Goal: Information Seeking & Learning: Learn about a topic

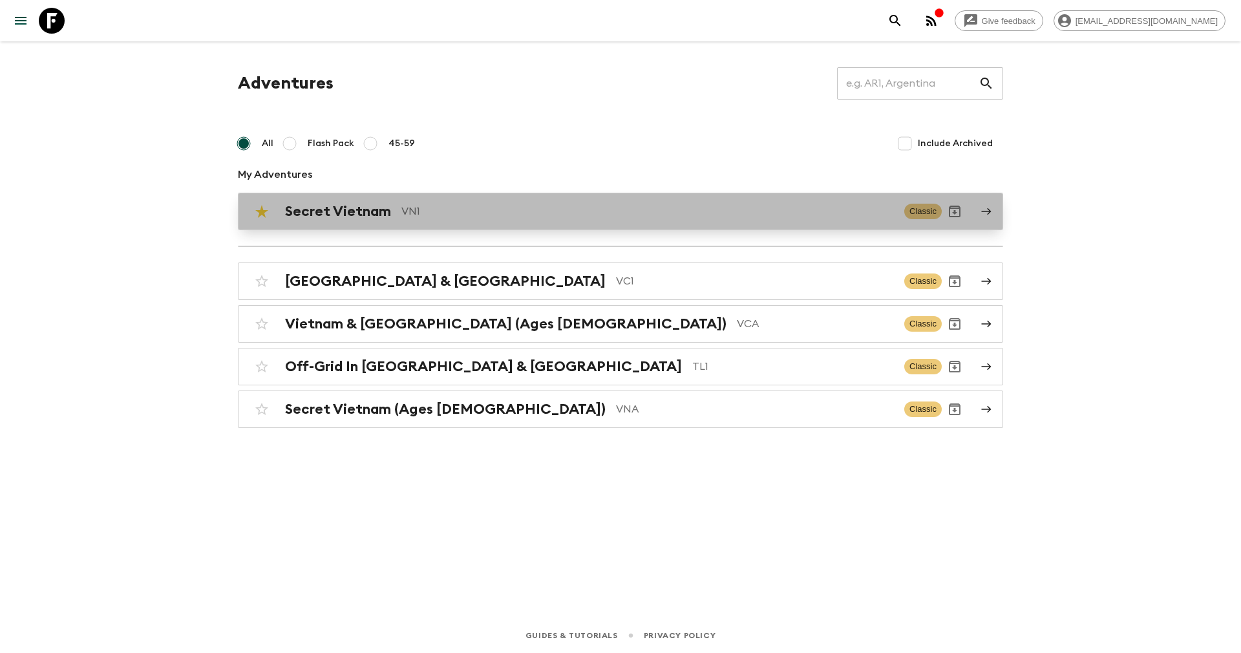
click at [314, 222] on div "Secret Vietnam VN1 Classic" at bounding box center [595, 211] width 693 height 26
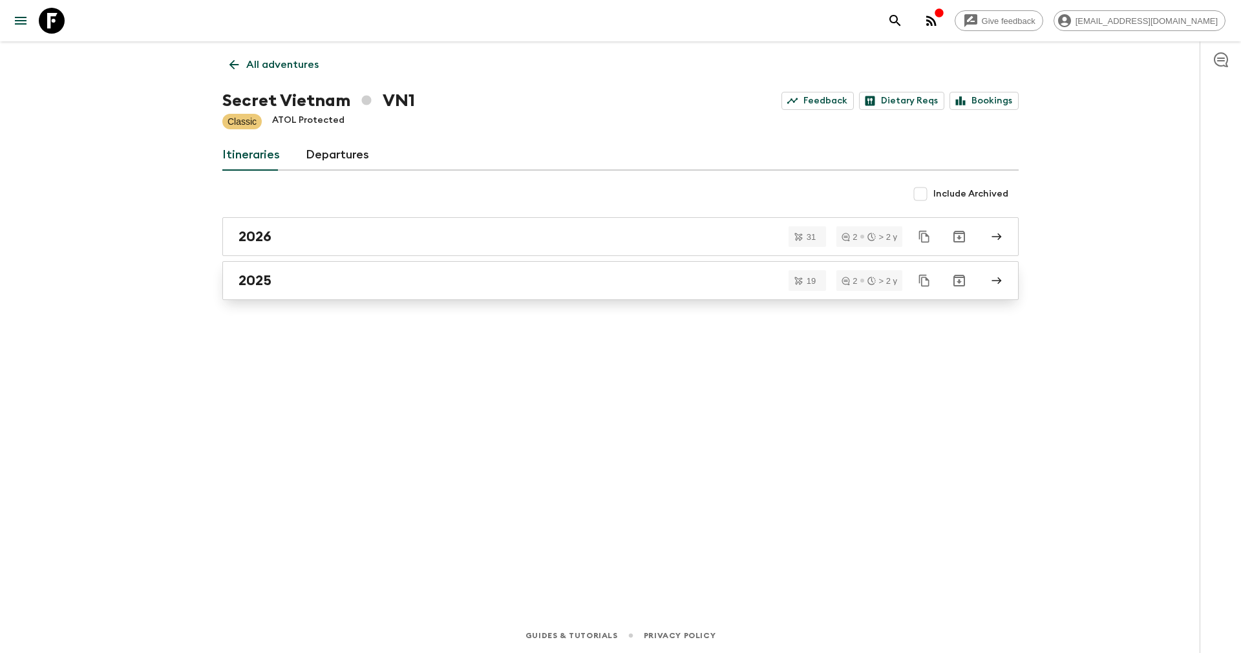
click at [295, 276] on div "2025" at bounding box center [609, 280] width 740 height 17
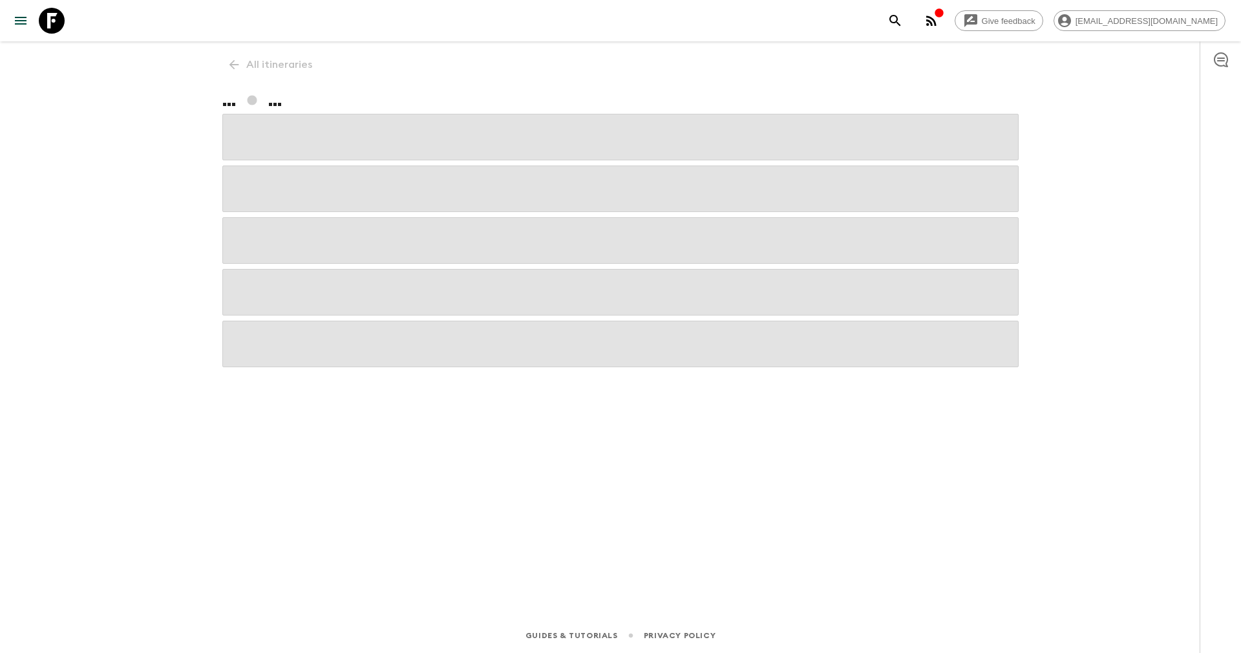
click at [295, 276] on span at bounding box center [620, 292] width 796 height 47
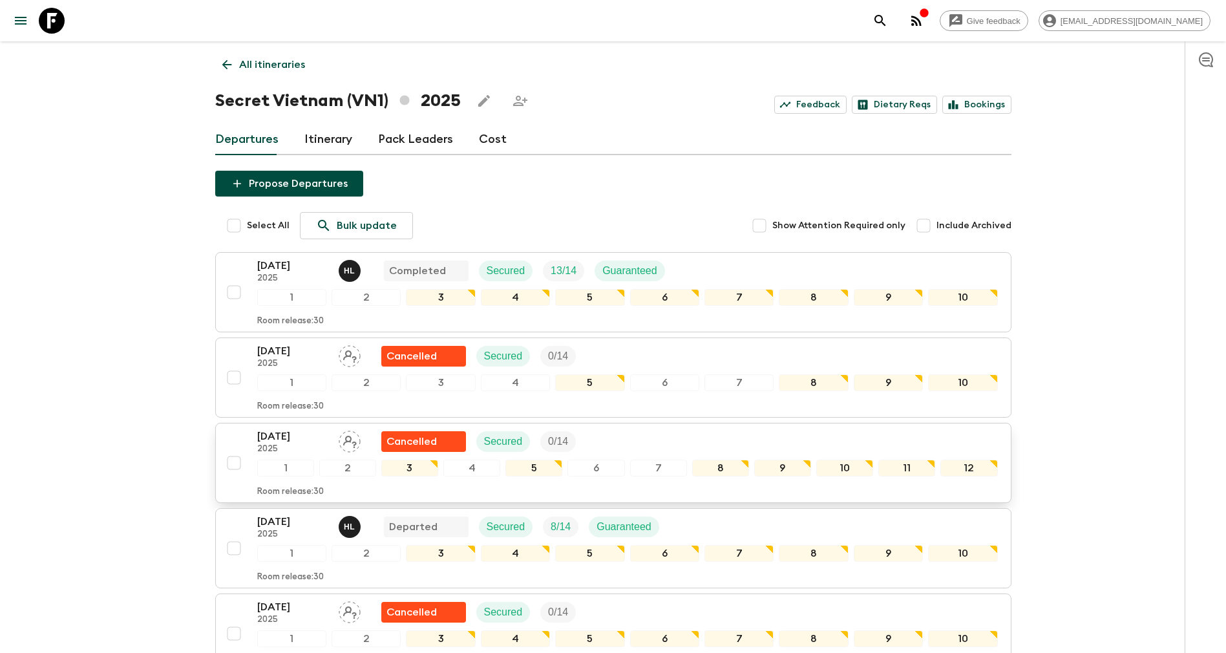
scroll to position [194, 0]
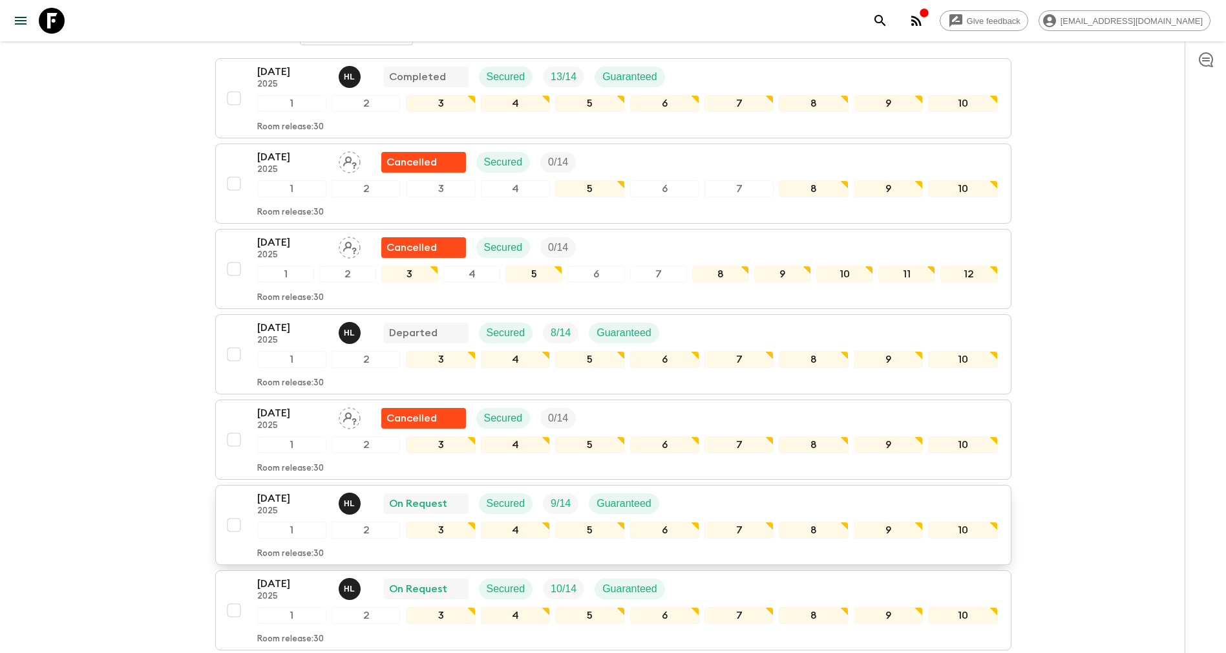
click at [289, 504] on p "[DATE]" at bounding box center [292, 499] width 71 height 16
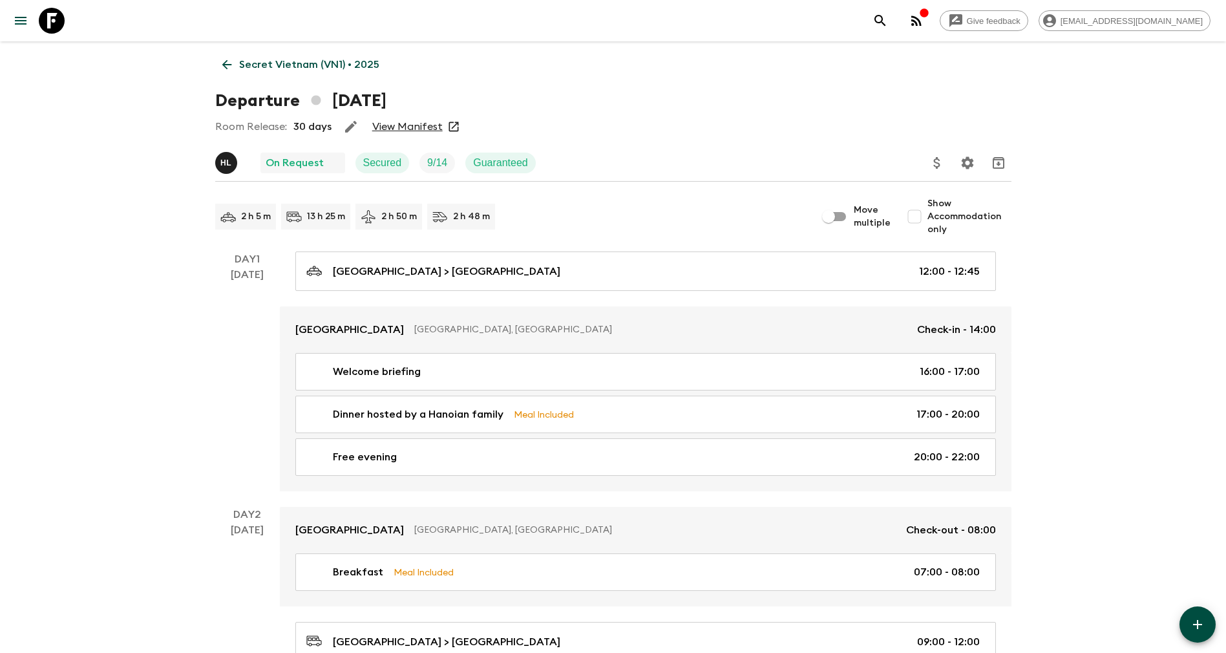
click at [414, 125] on link "View Manifest" at bounding box center [407, 126] width 70 height 13
click at [291, 55] on link "Secret Vietnam (VN1) • 2025" at bounding box center [300, 65] width 171 height 26
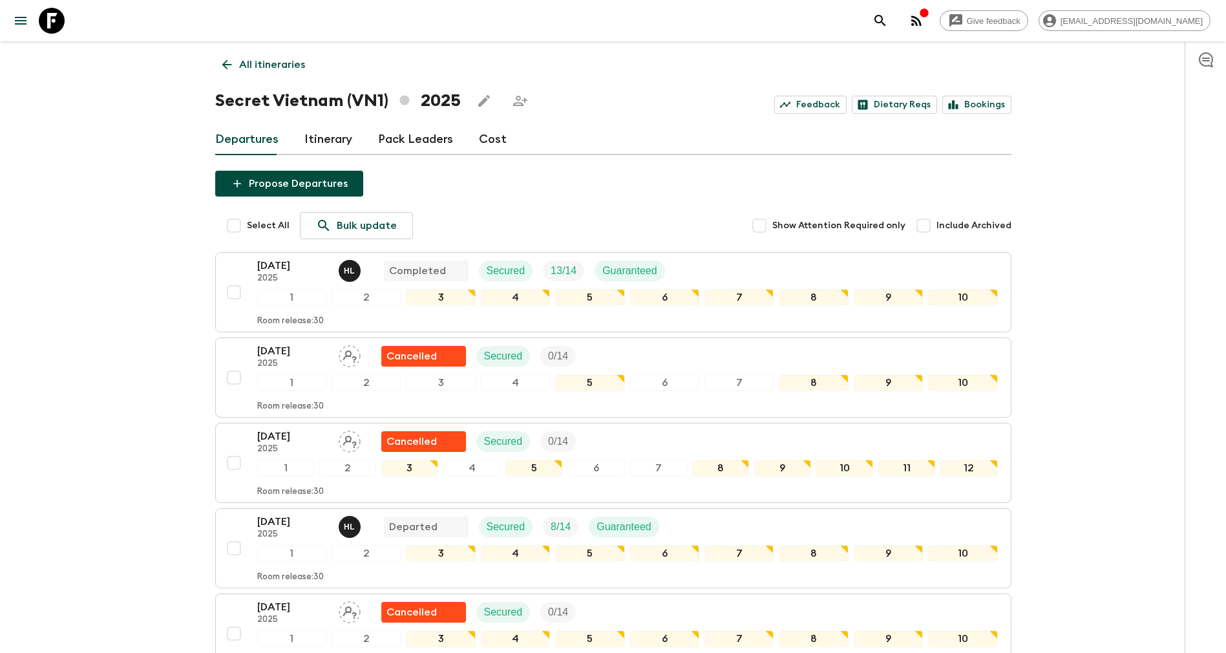
click at [489, 137] on link "Cost" at bounding box center [493, 139] width 28 height 31
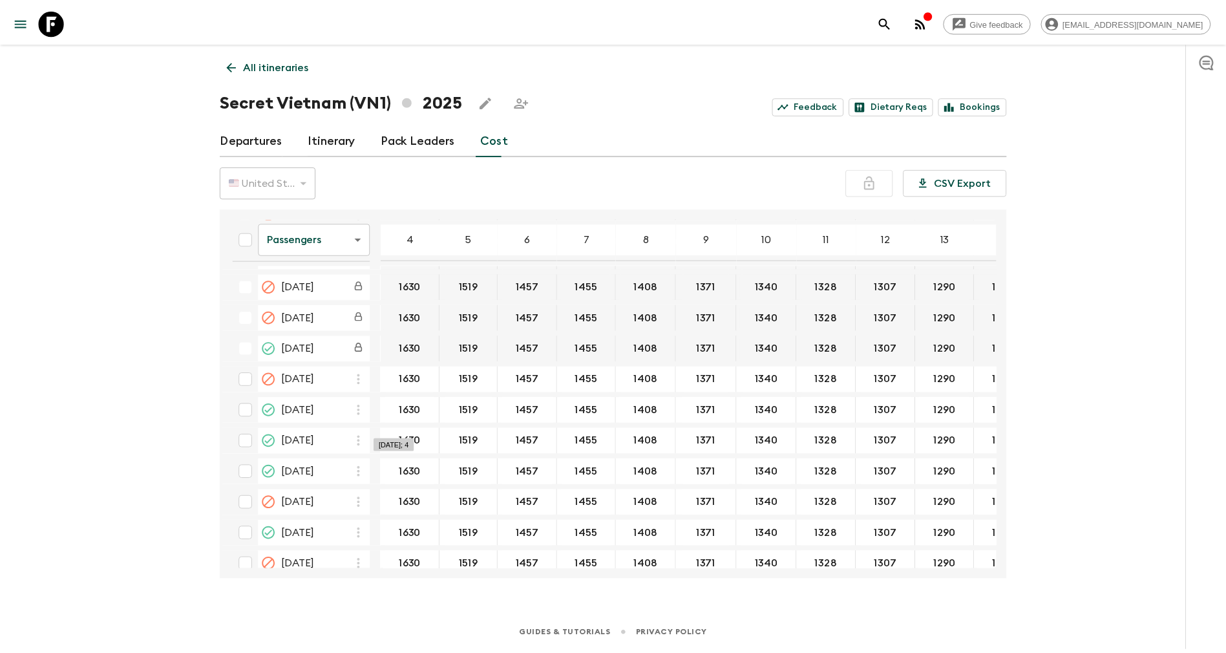
scroll to position [776, 0]
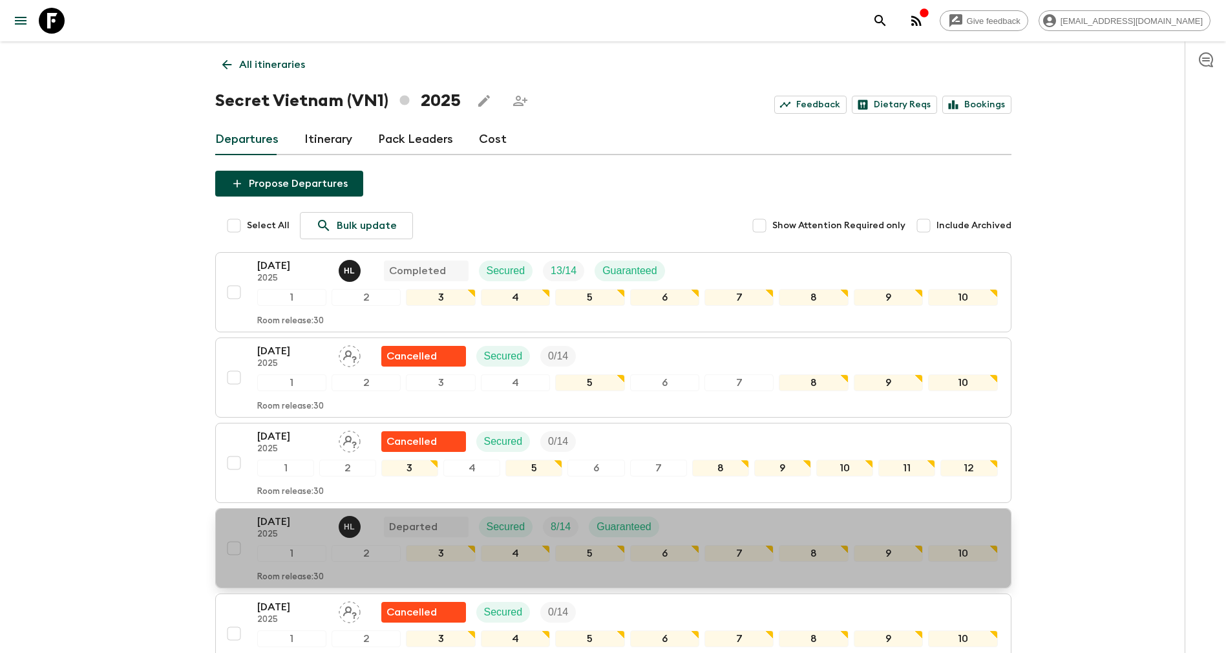
click at [261, 532] on p "2025" at bounding box center [292, 534] width 71 height 10
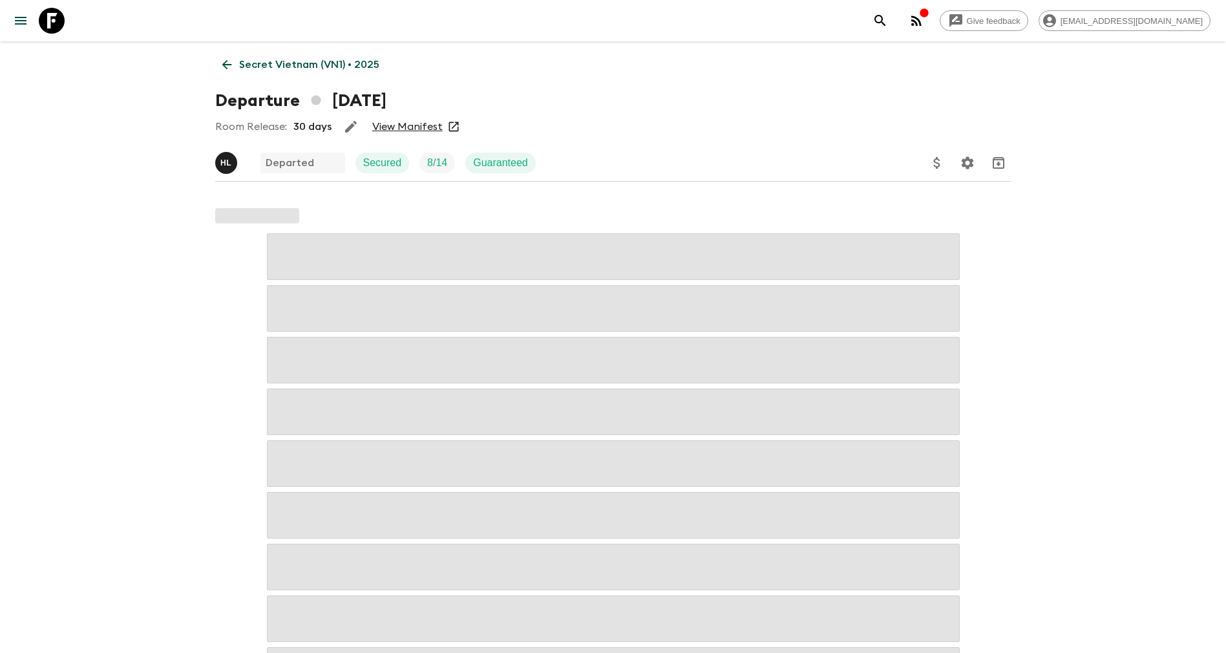
click at [416, 127] on link "View Manifest" at bounding box center [407, 126] width 70 height 13
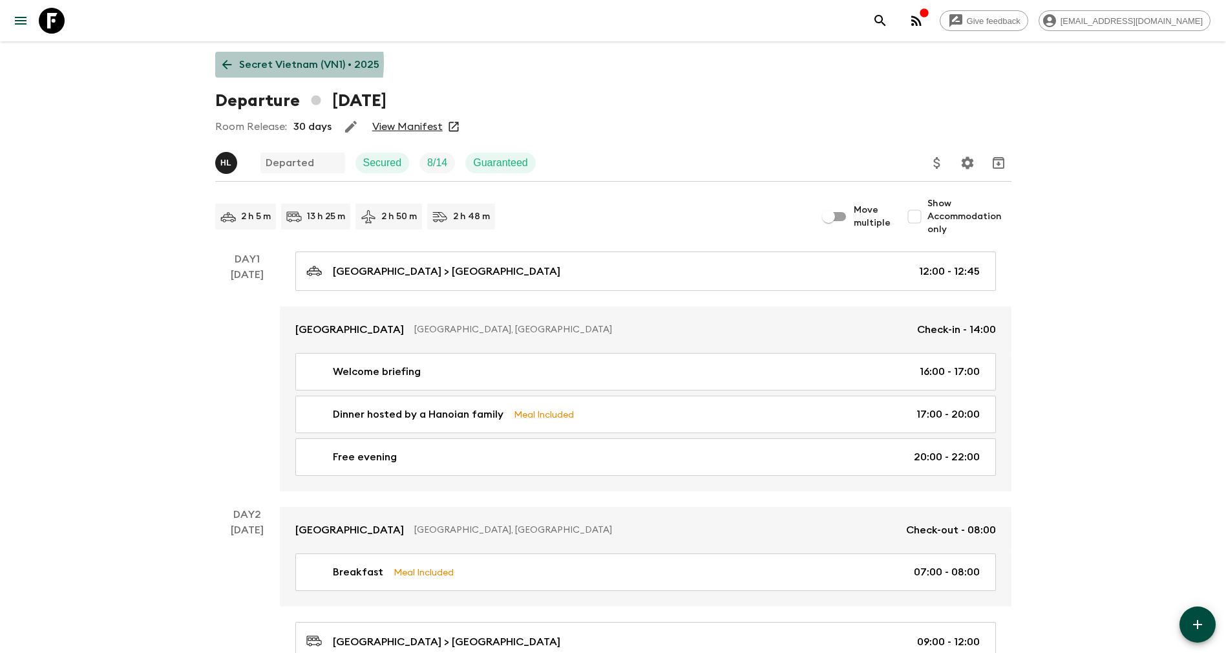
click at [255, 63] on p "Secret Vietnam (VN1) • 2025" at bounding box center [309, 65] width 140 height 16
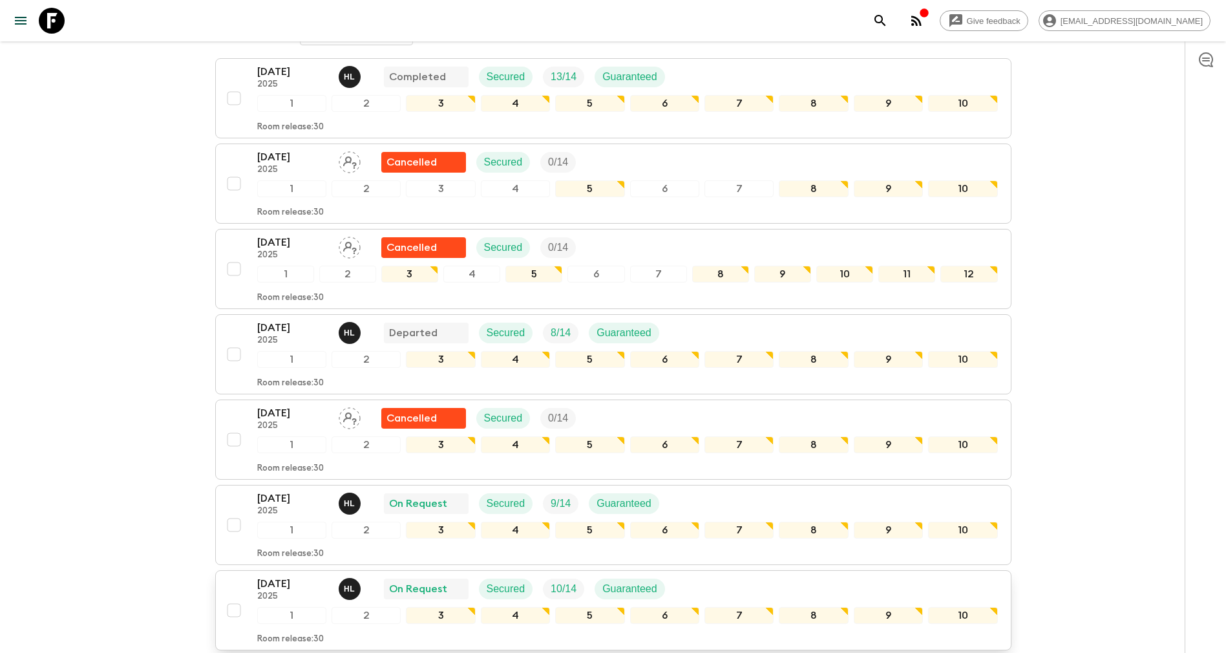
scroll to position [291, 0]
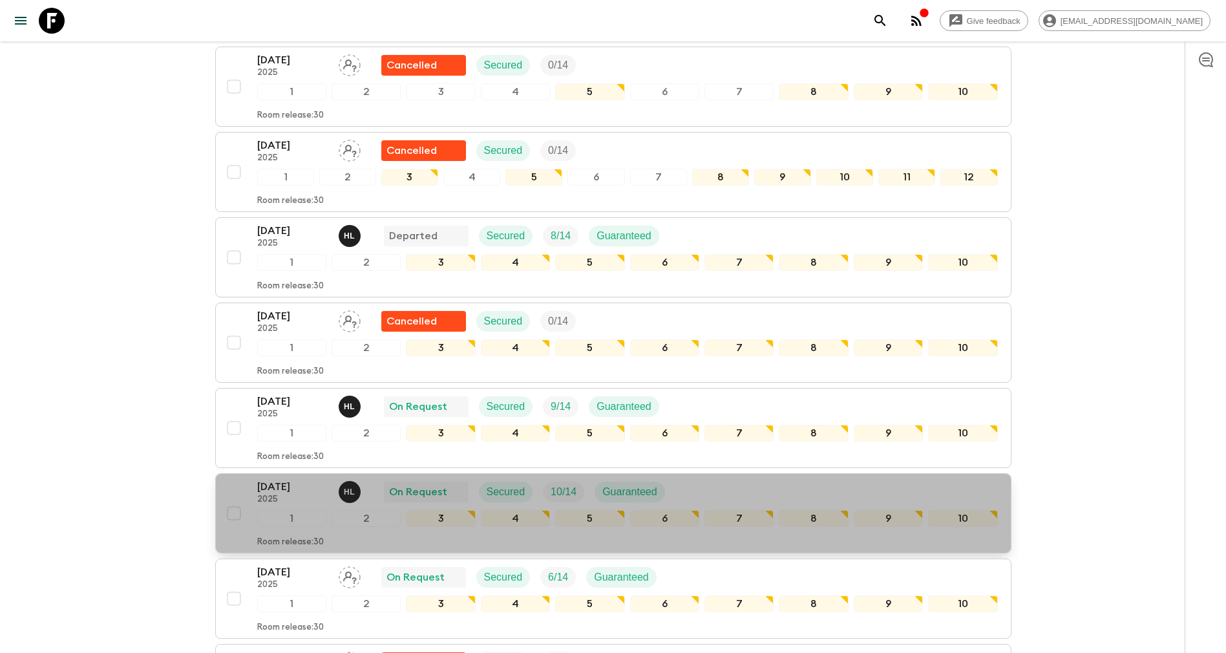
click at [275, 487] on p "[DATE]" at bounding box center [292, 487] width 71 height 16
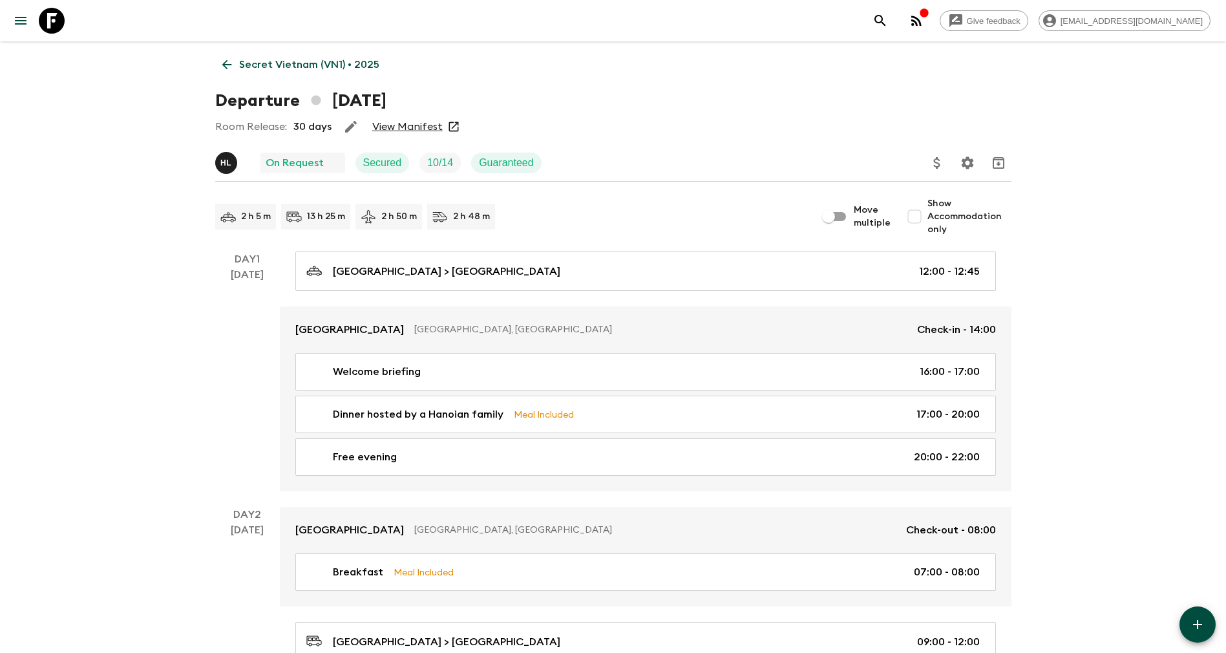
click at [398, 118] on div "Room Release: 30 days View Manifest" at bounding box center [613, 127] width 796 height 26
click at [403, 124] on link "View Manifest" at bounding box center [407, 126] width 70 height 13
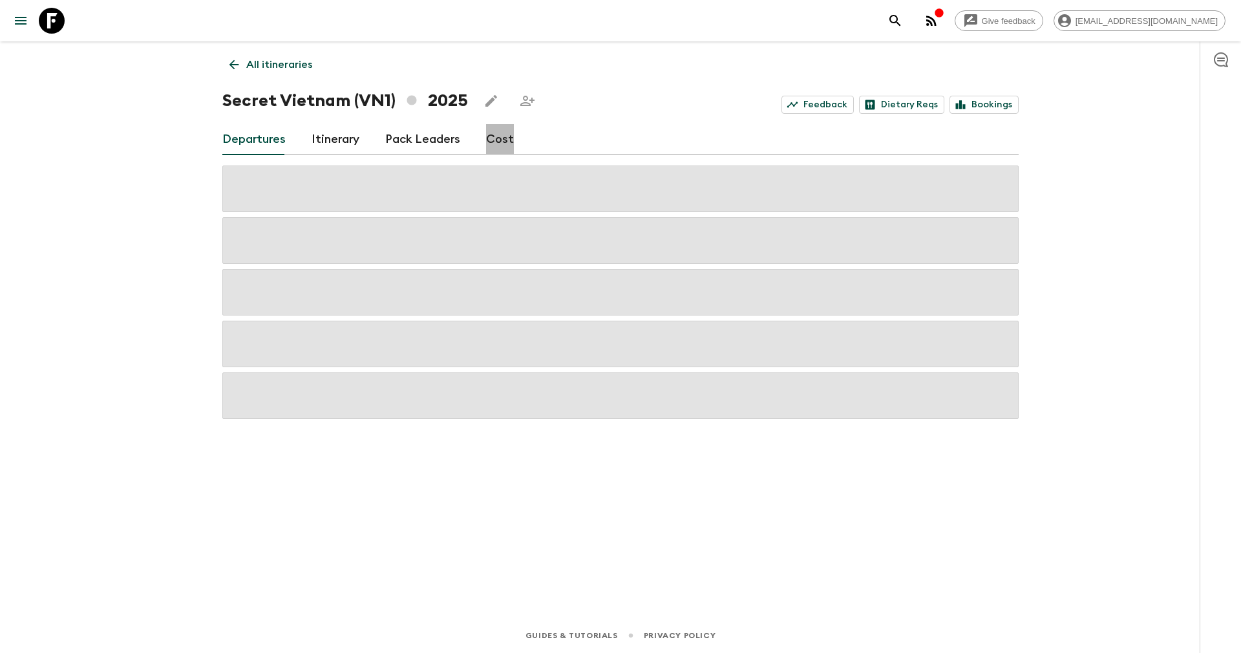
click at [490, 144] on link "Cost" at bounding box center [500, 139] width 28 height 31
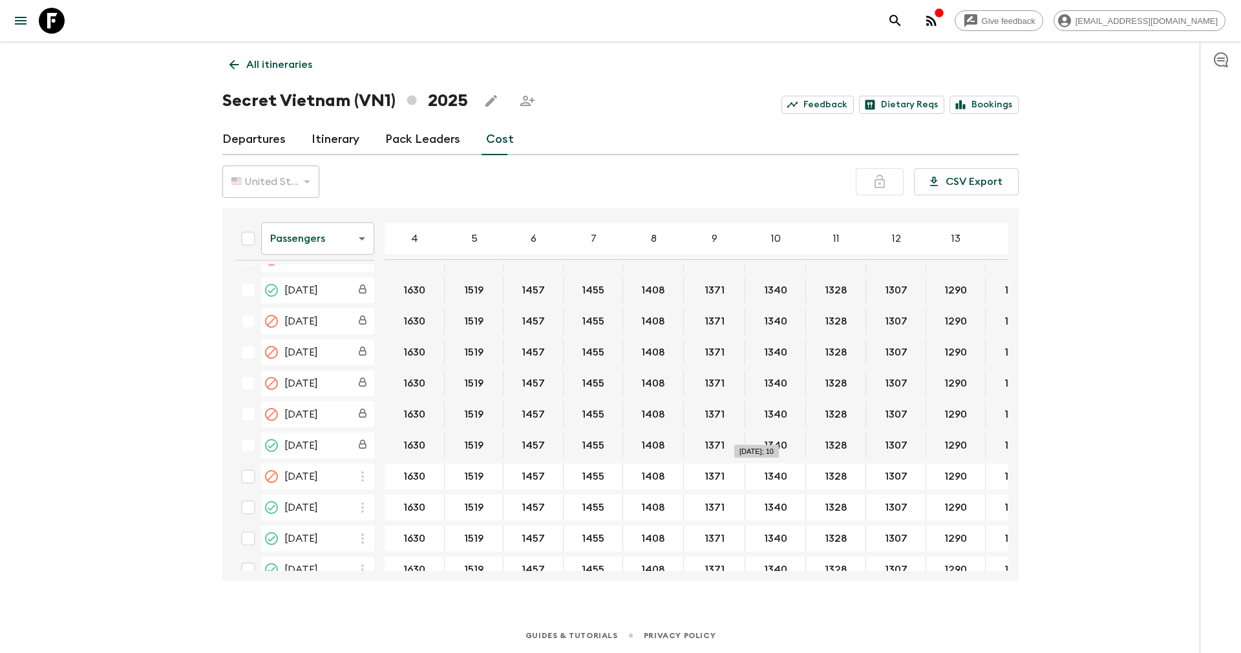
scroll to position [679, 0]
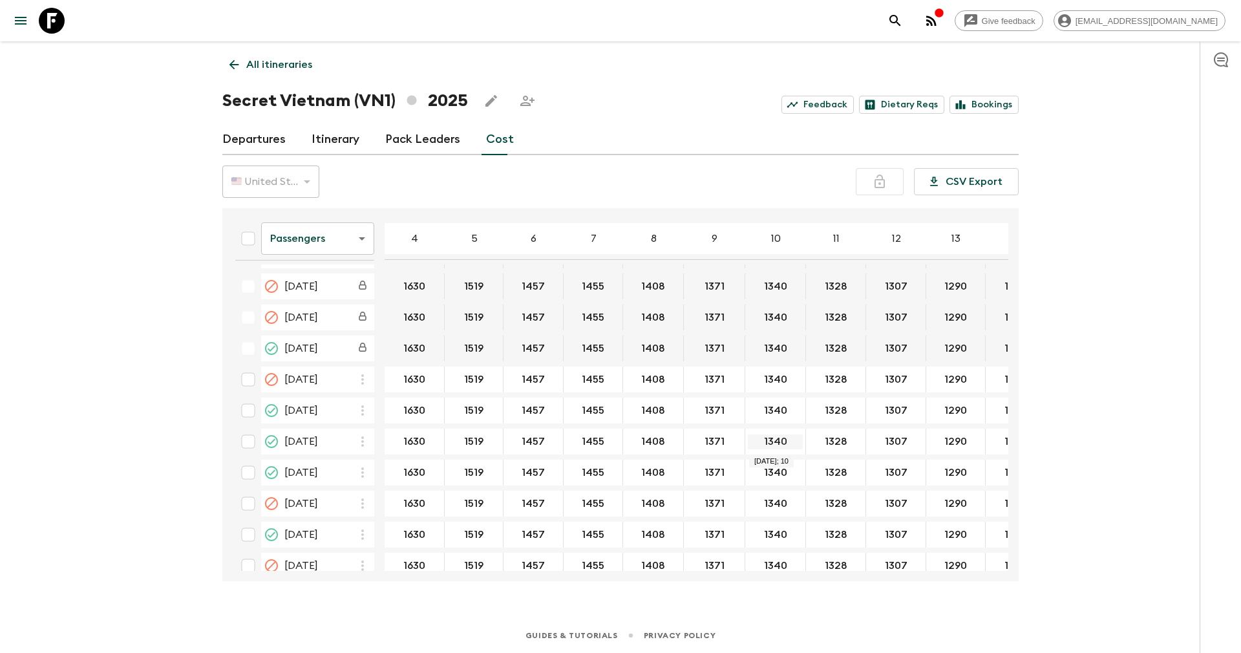
drag, startPoint x: 754, startPoint y: 445, endPoint x: 780, endPoint y: 445, distance: 25.2
click at [333, 242] on body "Give feedback yenvuong@exotravel.com All itineraries Secret Vietnam (VN1) 2025 …" at bounding box center [620, 326] width 1241 height 653
click at [307, 292] on li "Extras" at bounding box center [317, 291] width 113 height 21
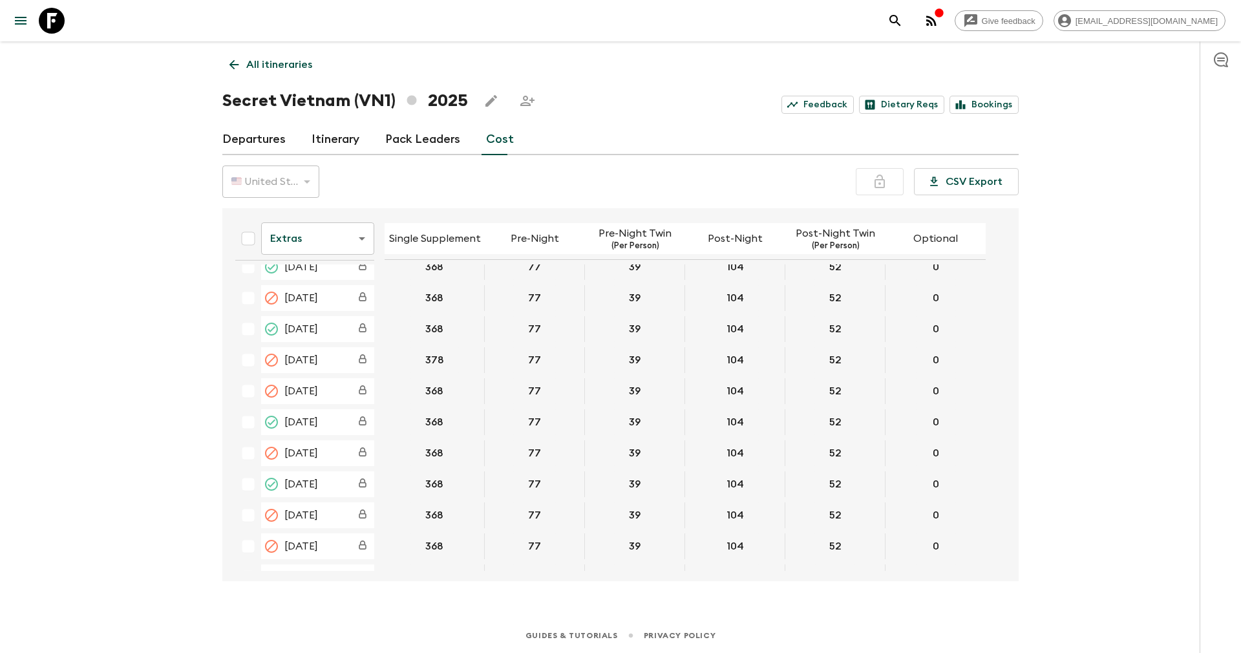
scroll to position [776, 0]
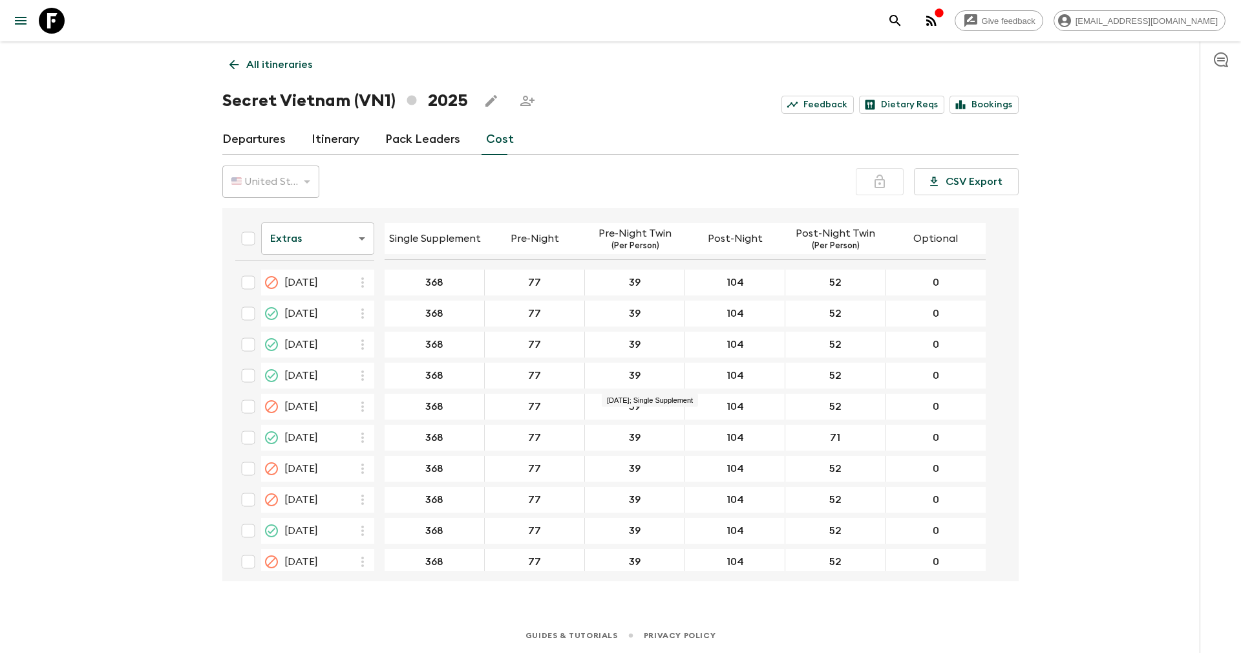
click at [268, 183] on div "🇺🇸 United States Dollar (USD)" at bounding box center [270, 182] width 97 height 36
click at [282, 234] on body "Give feedback yenvuong@exotravel.com All itineraries Secret Vietnam (VN1) 2025 …" at bounding box center [620, 326] width 1241 height 653
drag, startPoint x: 292, startPoint y: 297, endPoint x: 292, endPoint y: 310, distance: 12.9
click at [292, 310] on ul "Passengers Extras Mandatory" at bounding box center [317, 291] width 113 height 72
click at [294, 310] on li "Mandatory" at bounding box center [317, 311] width 113 height 21
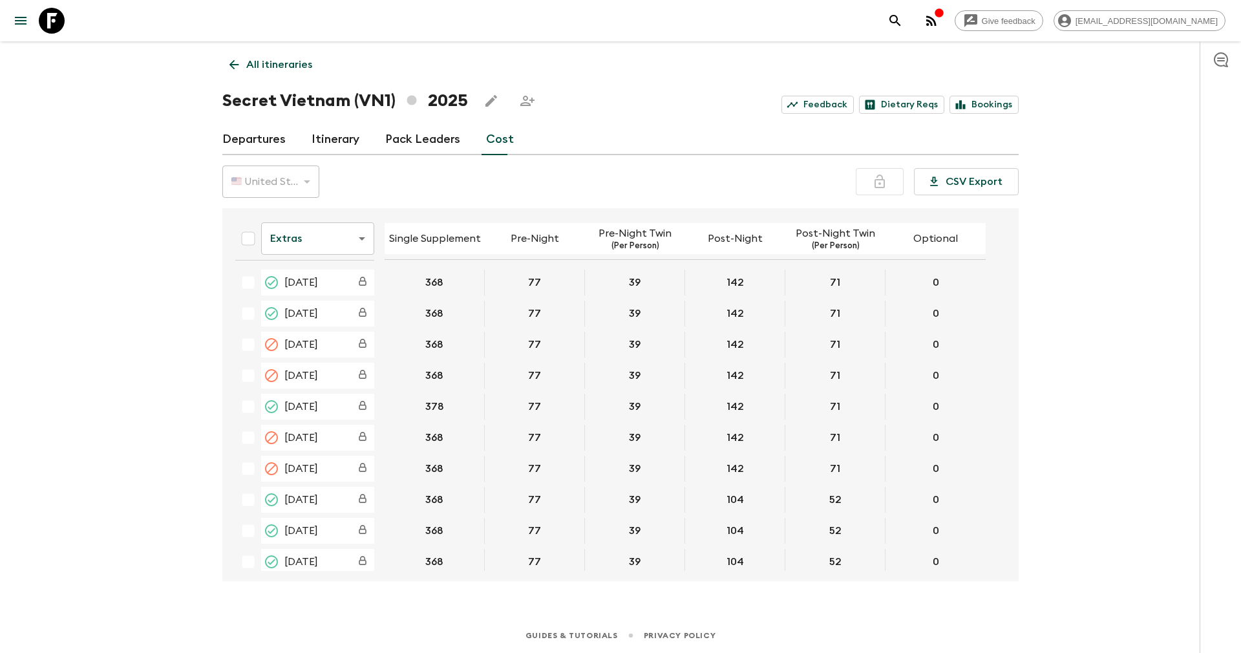
click at [261, 131] on link "Departures" at bounding box center [253, 139] width 63 height 31
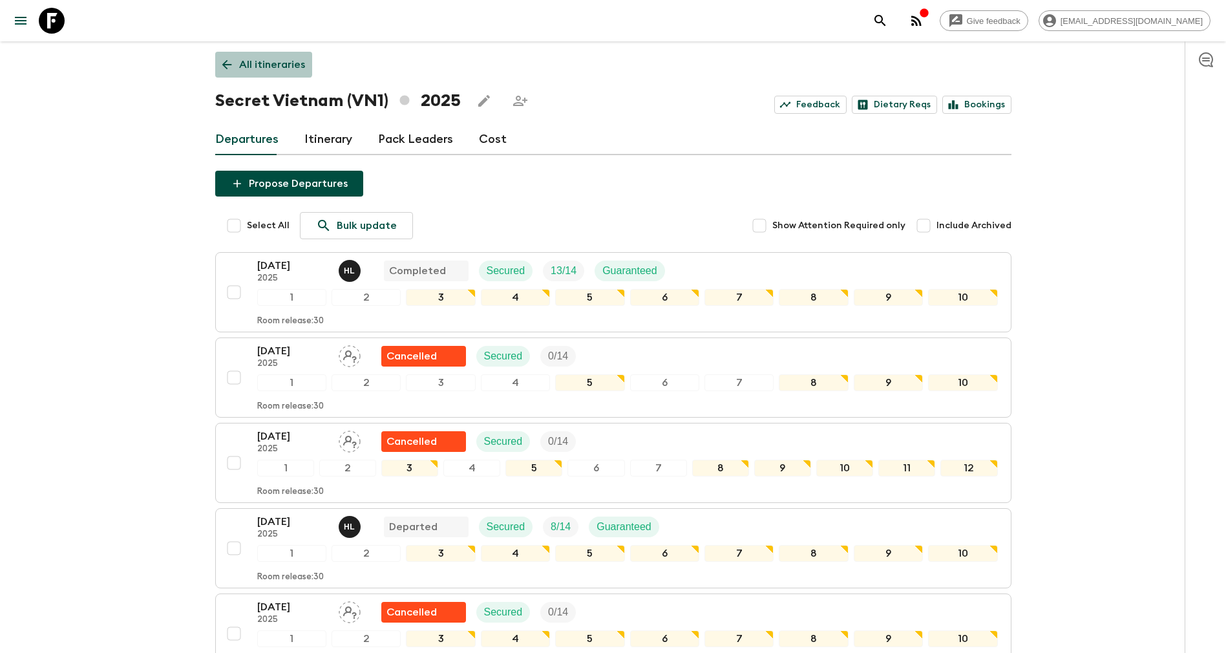
click at [259, 58] on p "All itineraries" at bounding box center [272, 65] width 66 height 16
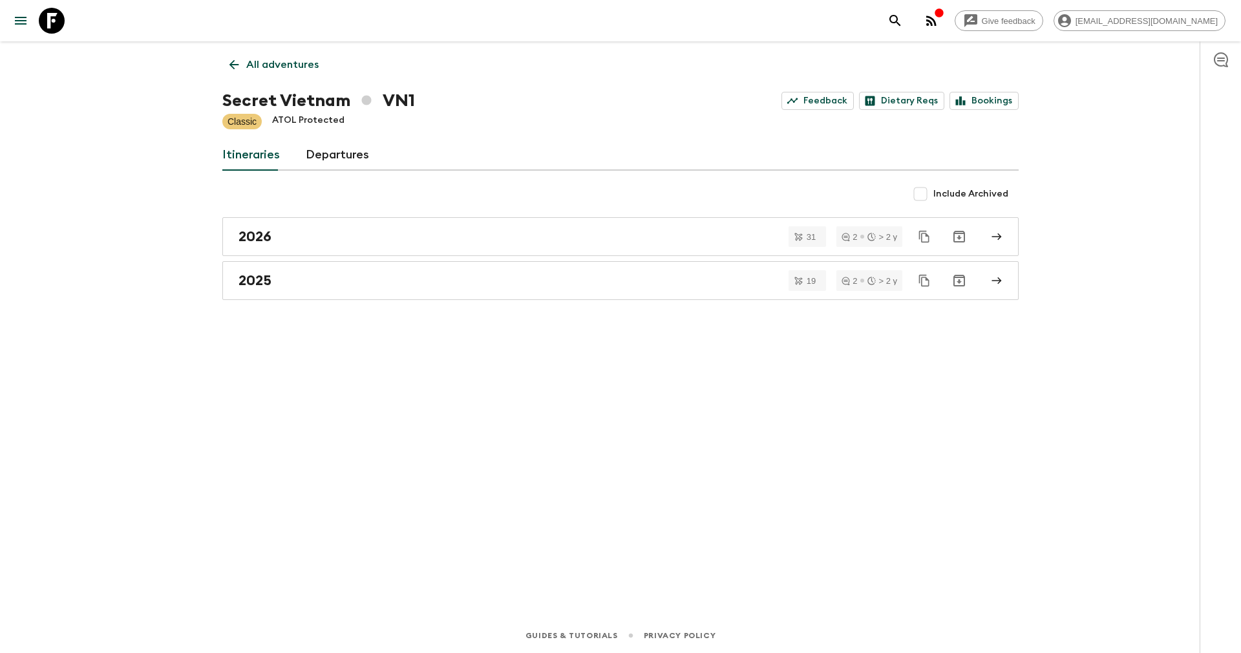
click at [267, 59] on p "All adventures" at bounding box center [282, 65] width 72 height 16
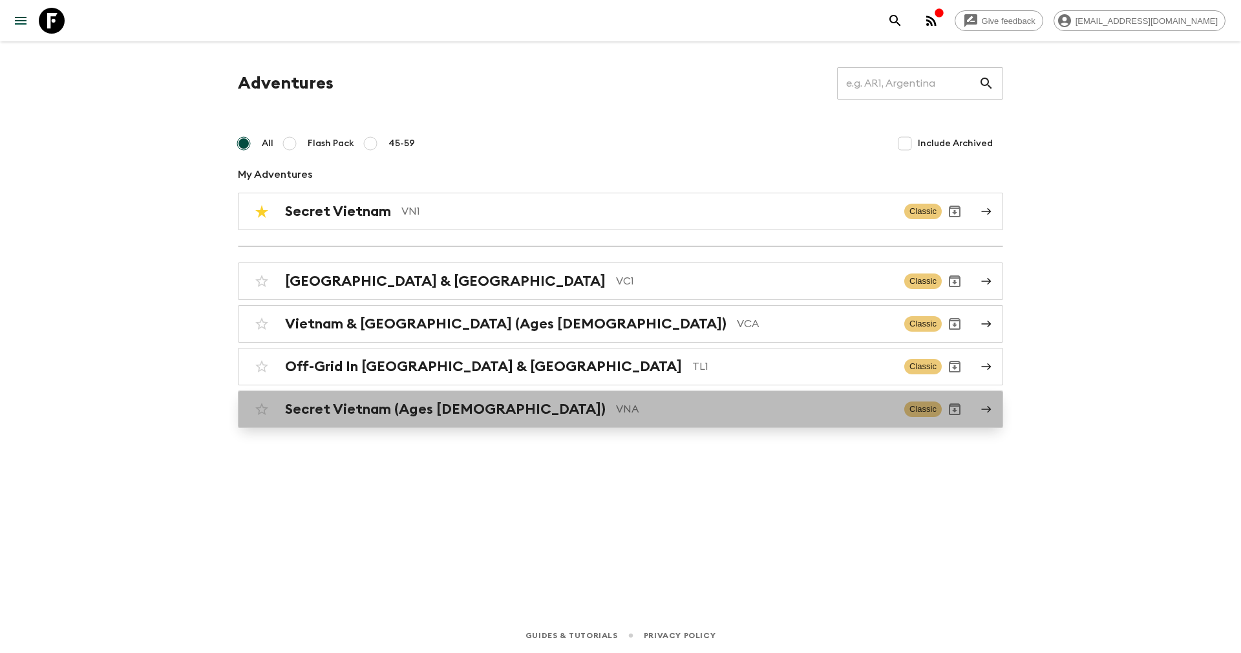
click at [377, 403] on h2 "Secret Vietnam (Ages [DEMOGRAPHIC_DATA])" at bounding box center [445, 409] width 321 height 17
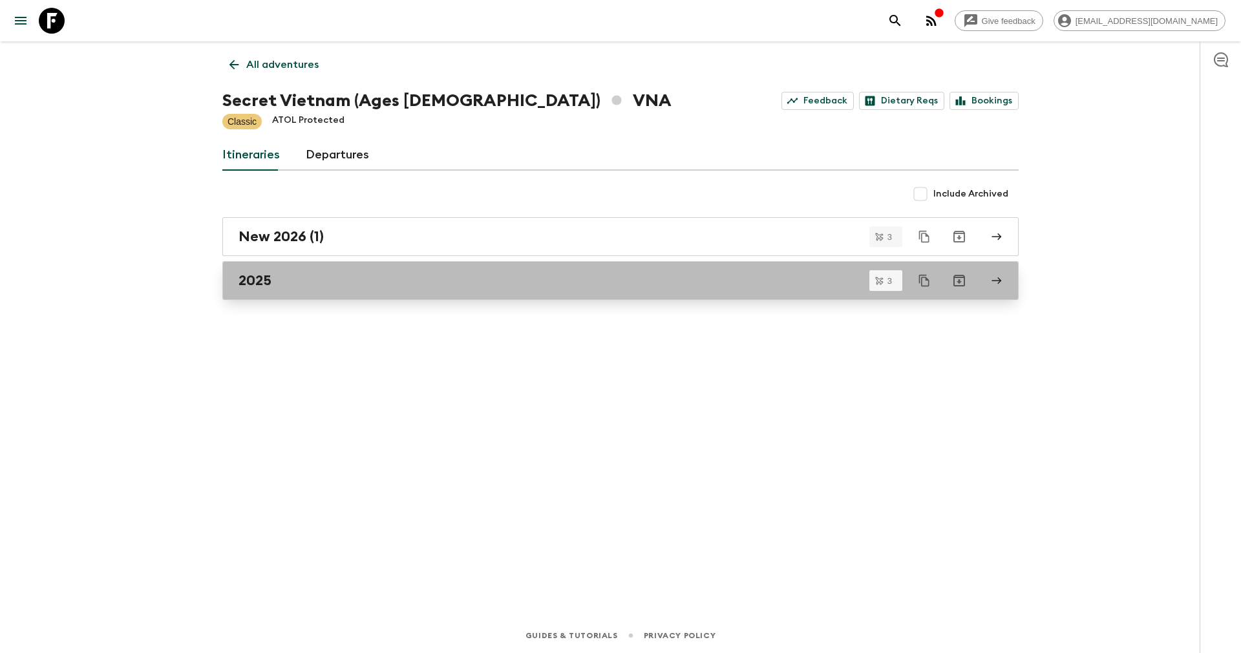
click at [269, 275] on h2 "2025" at bounding box center [255, 280] width 33 height 17
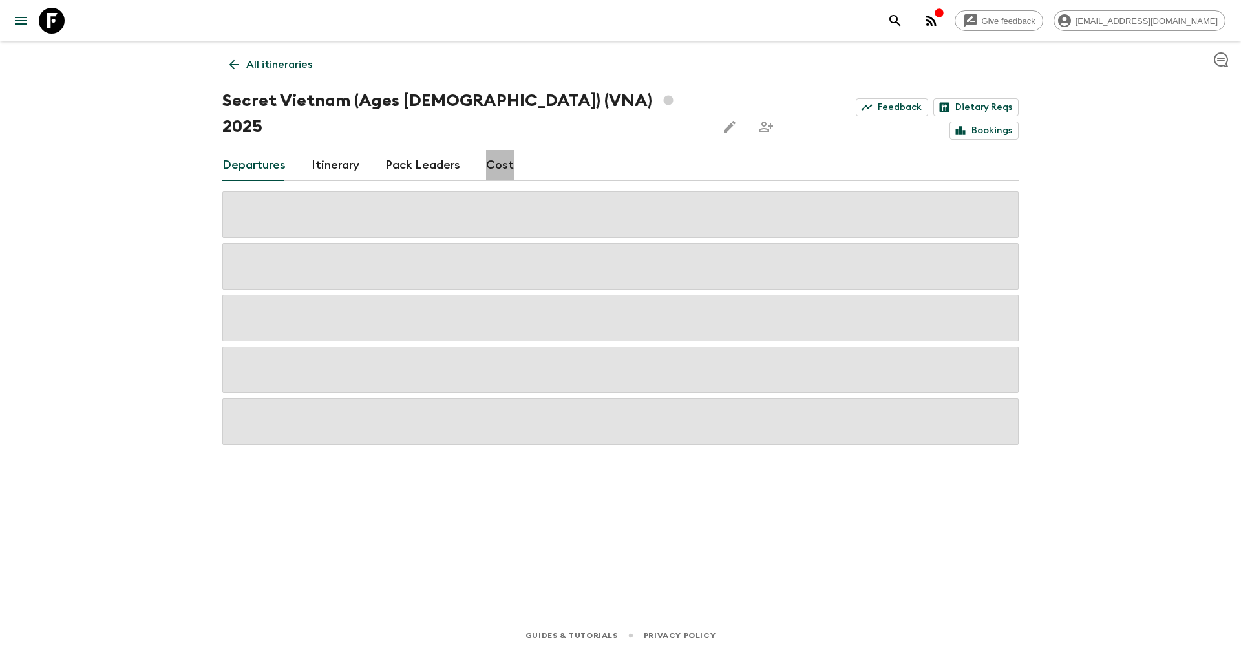
click at [499, 150] on link "Cost" at bounding box center [500, 165] width 28 height 31
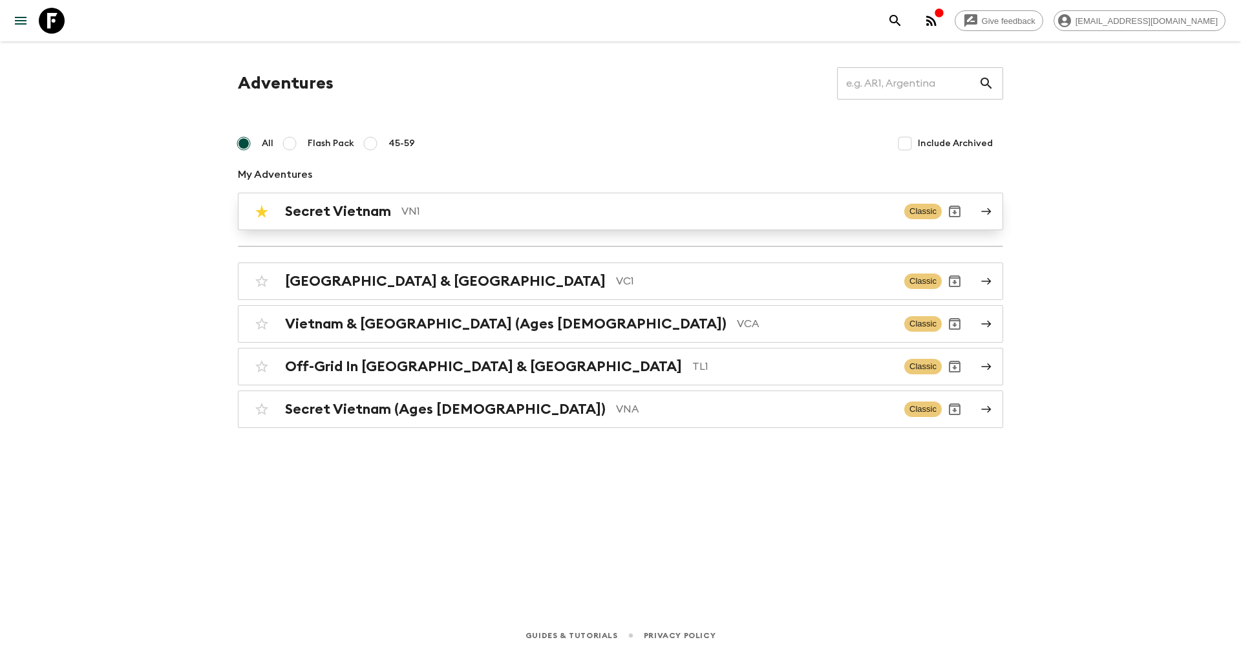
click at [383, 220] on div "Secret Vietnam VN1 Classic" at bounding box center [595, 211] width 693 height 26
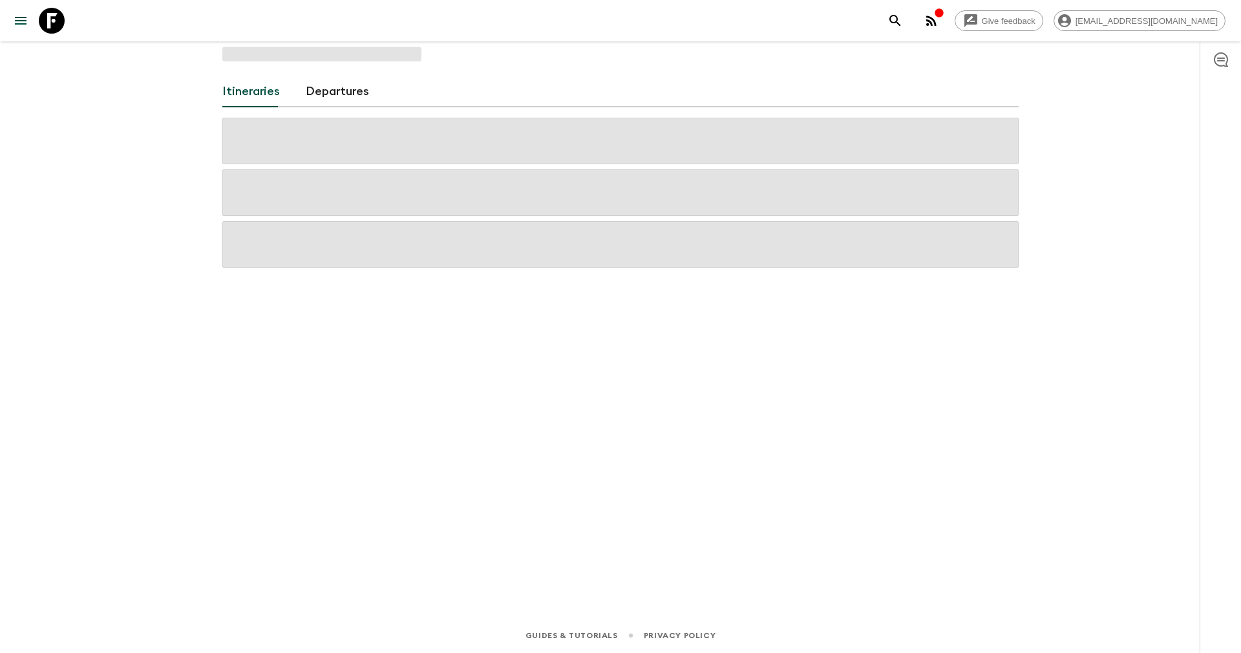
click at [383, 220] on div at bounding box center [620, 193] width 796 height 150
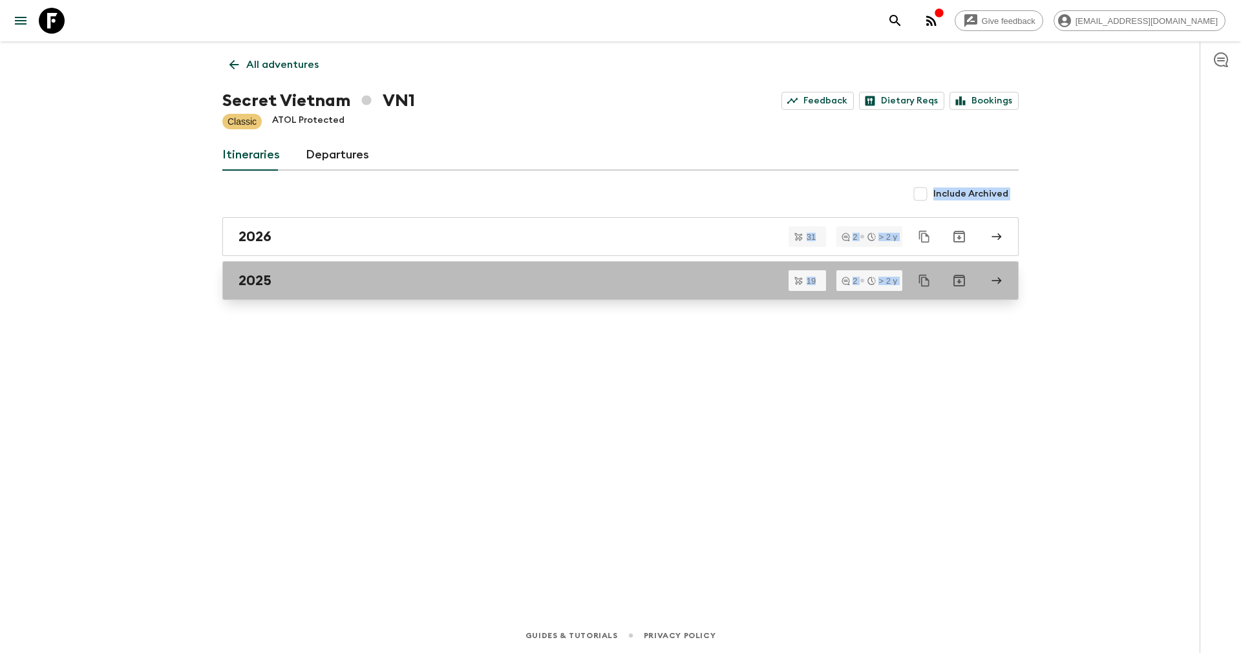
click at [286, 281] on div "2025" at bounding box center [609, 280] width 740 height 17
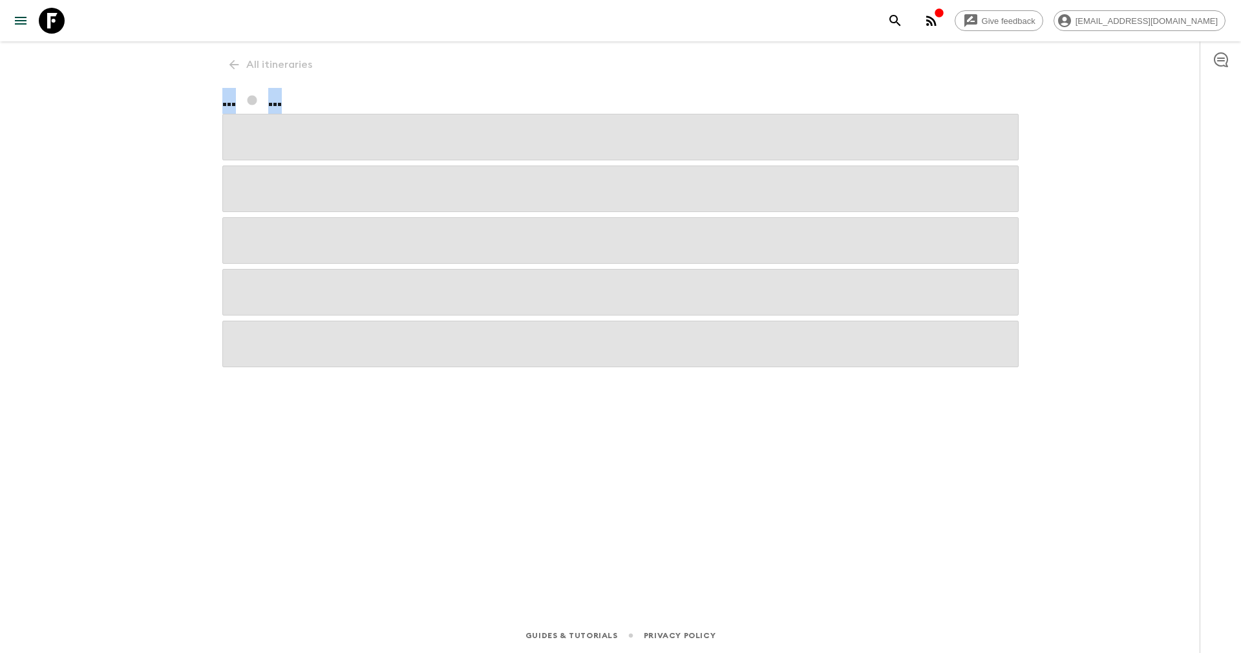
click at [286, 279] on span at bounding box center [620, 292] width 796 height 47
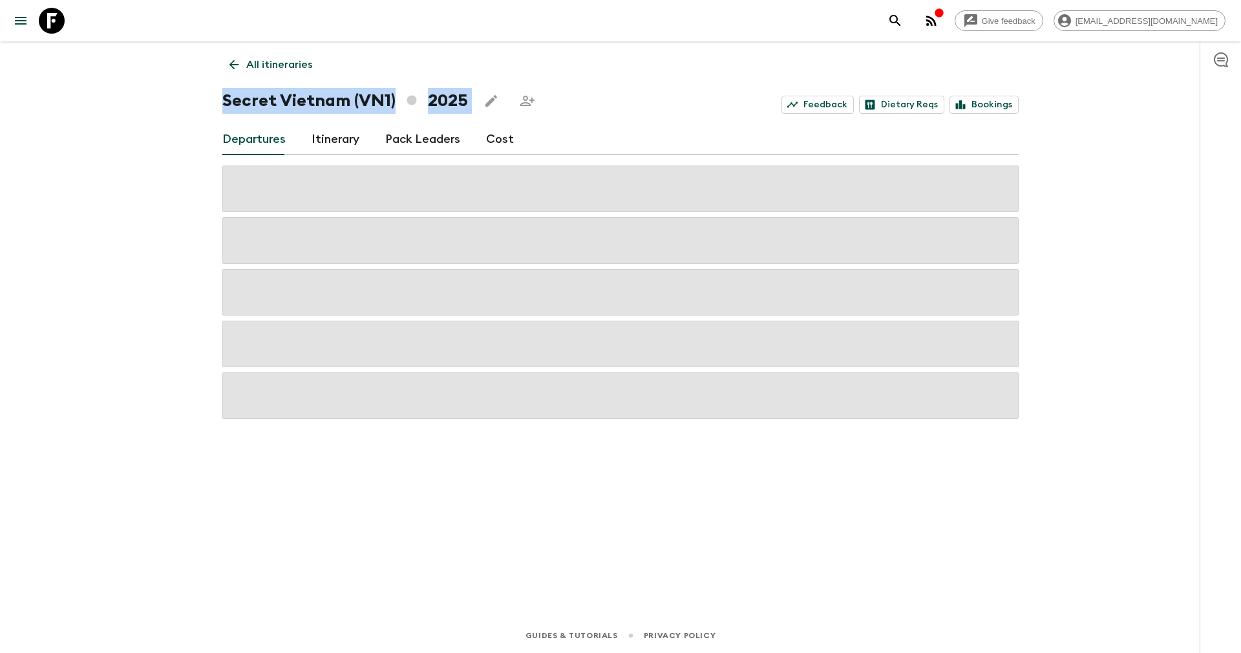
click at [250, 60] on p "All itineraries" at bounding box center [279, 65] width 66 height 16
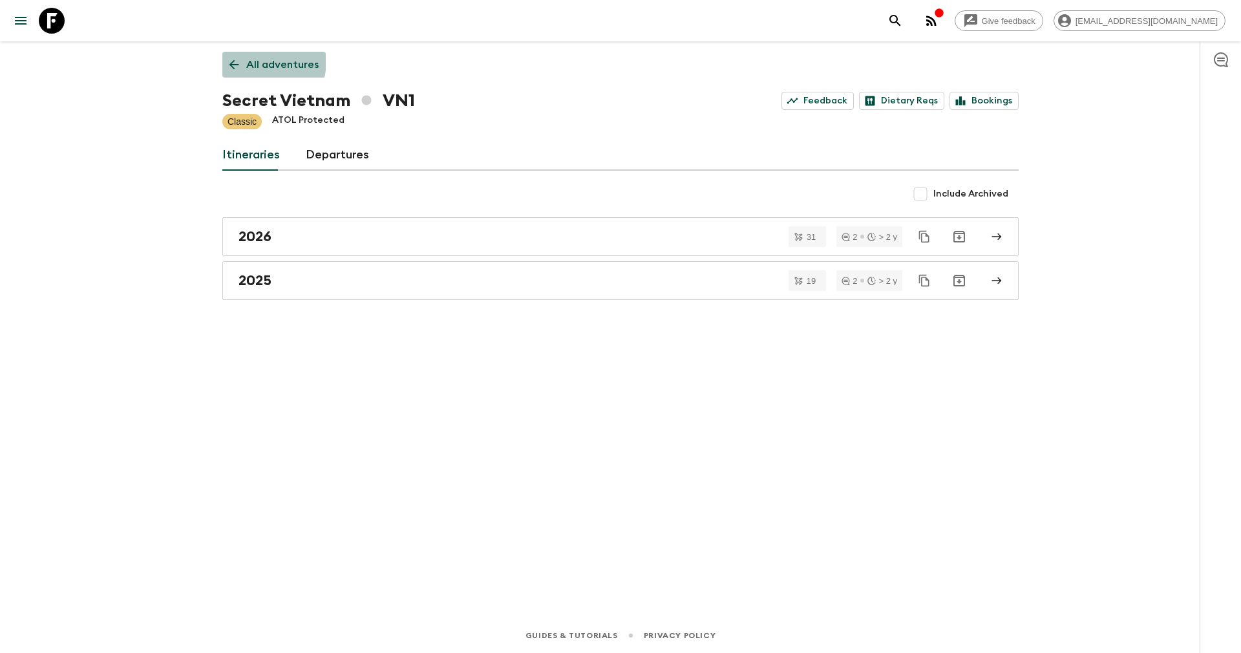
click at [248, 60] on p "All adventures" at bounding box center [282, 65] width 72 height 16
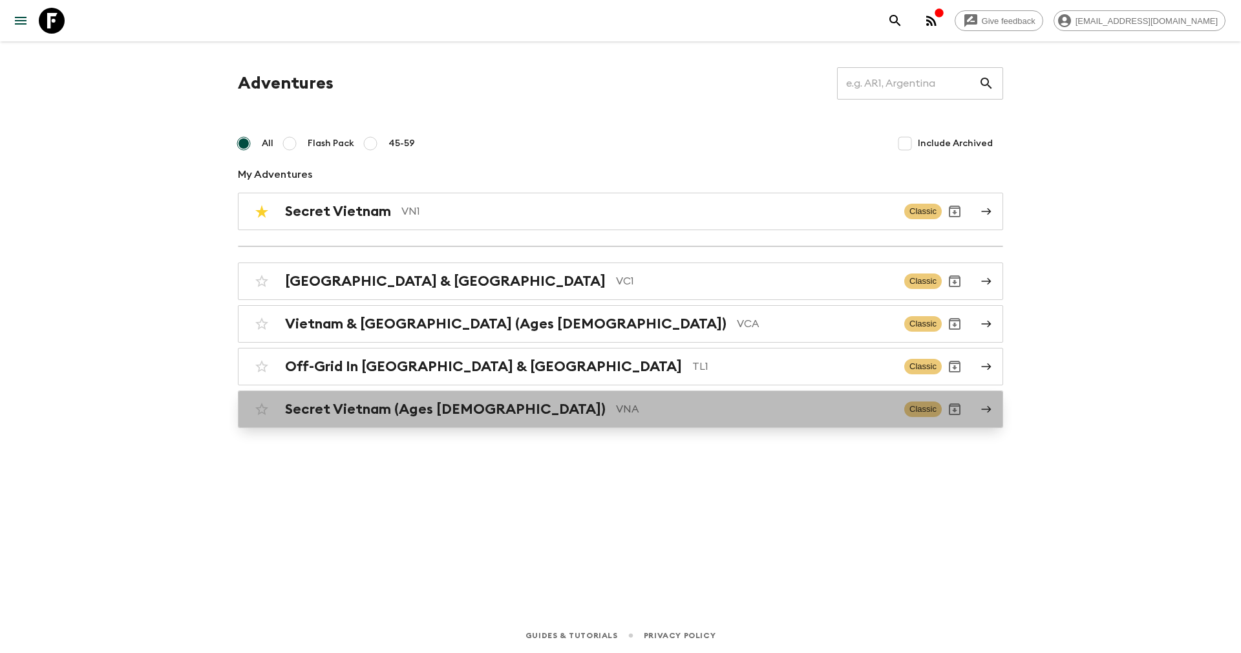
click at [369, 404] on h2 "Secret Vietnam (Ages [DEMOGRAPHIC_DATA])" at bounding box center [445, 409] width 321 height 17
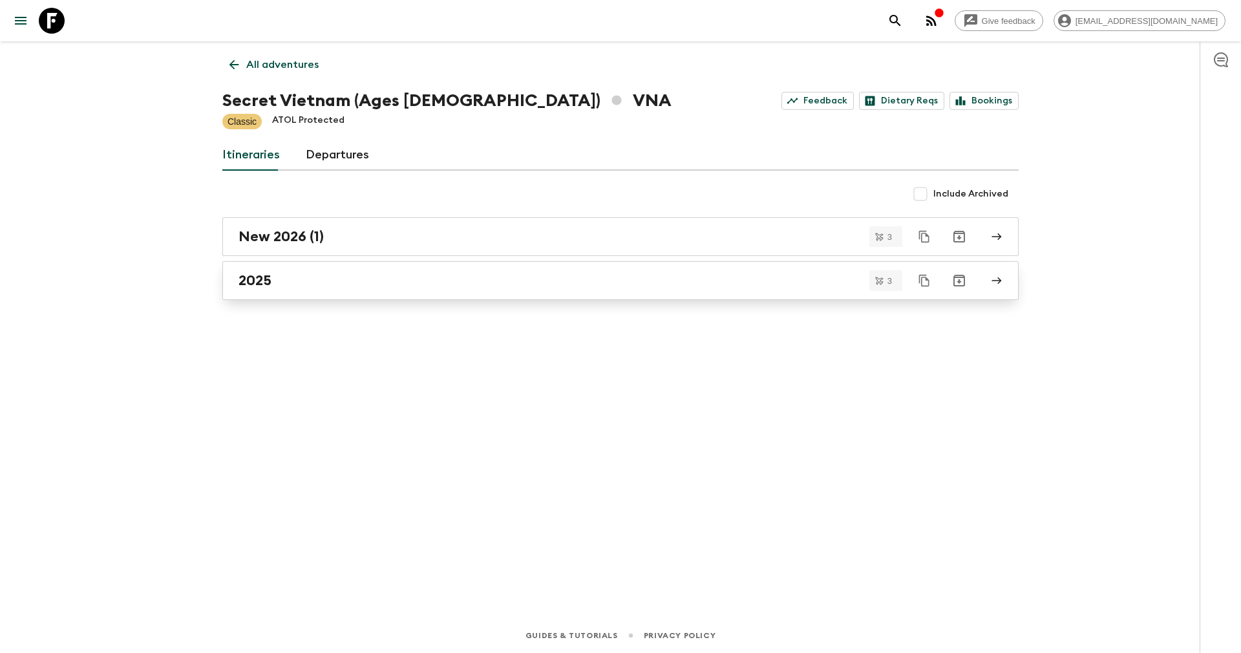
click at [316, 277] on div "2025" at bounding box center [609, 280] width 740 height 17
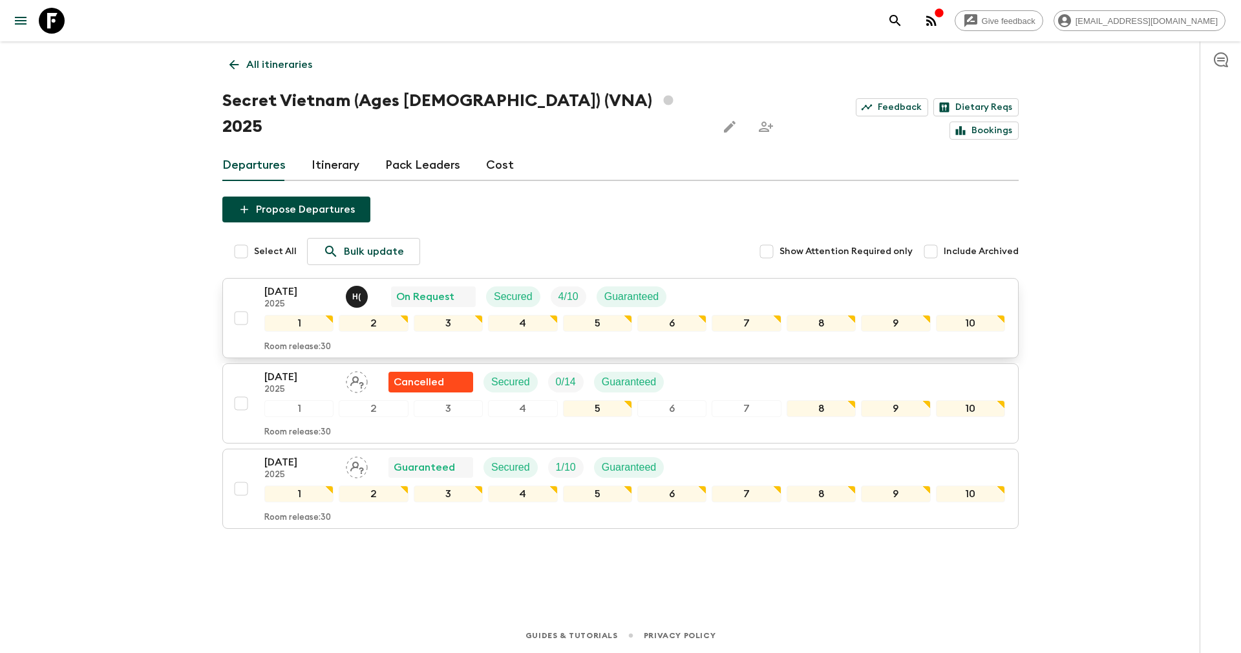
click at [278, 284] on p "[DATE]" at bounding box center [299, 292] width 71 height 16
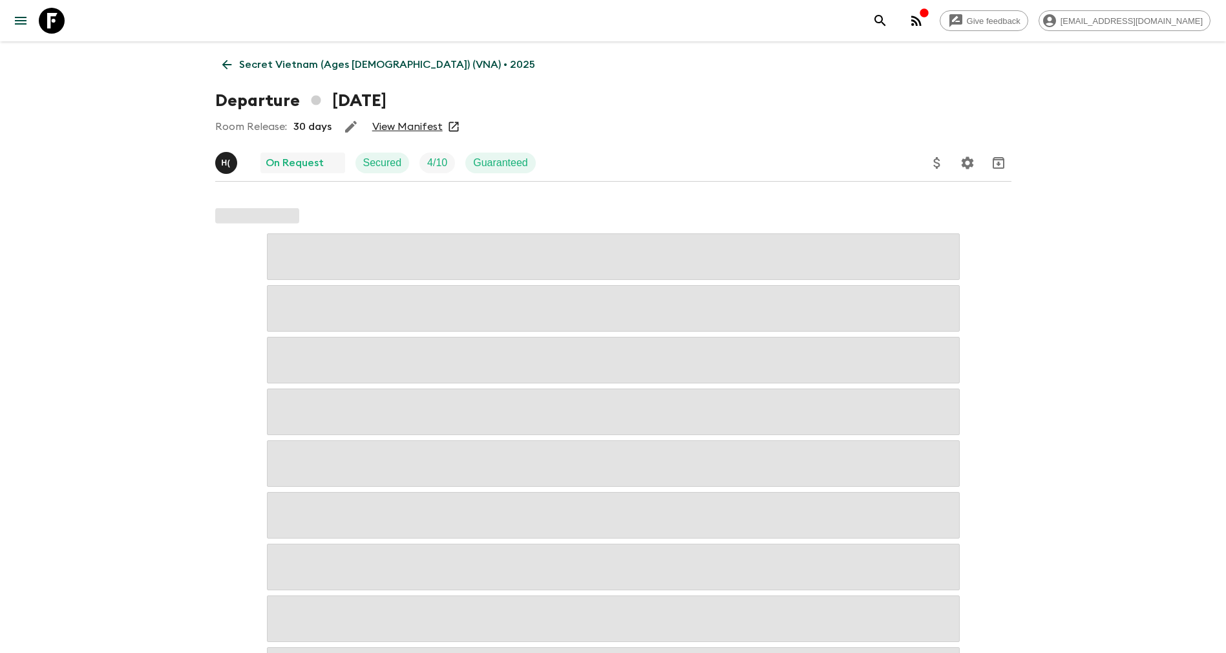
click at [411, 123] on link "View Manifest" at bounding box center [407, 126] width 70 height 13
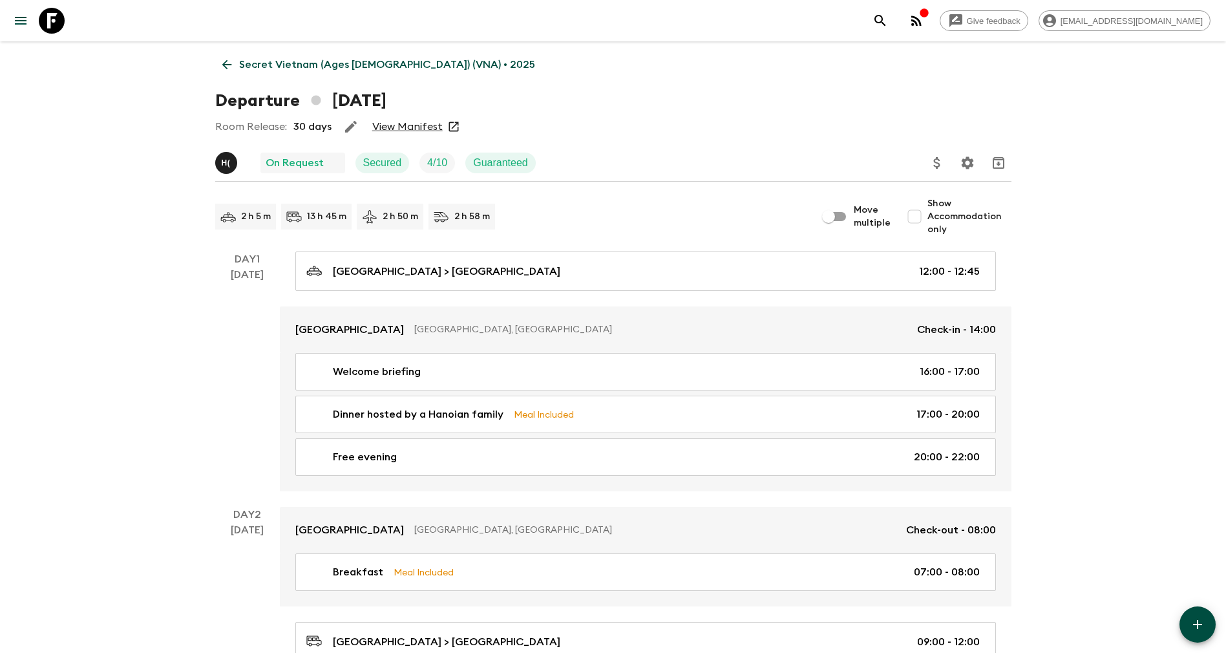
click at [265, 65] on p "Secret Vietnam (Ages [DEMOGRAPHIC_DATA]) (VNA) • 2025" at bounding box center [387, 65] width 296 height 16
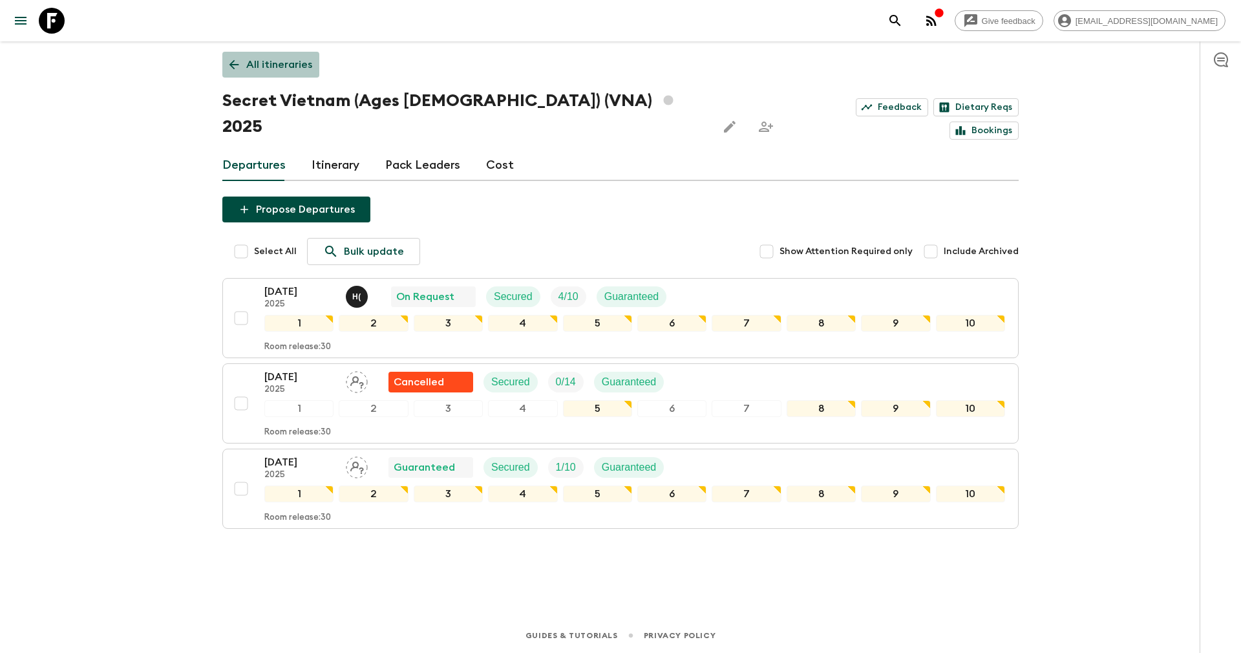
click at [250, 70] on p "All itineraries" at bounding box center [279, 65] width 66 height 16
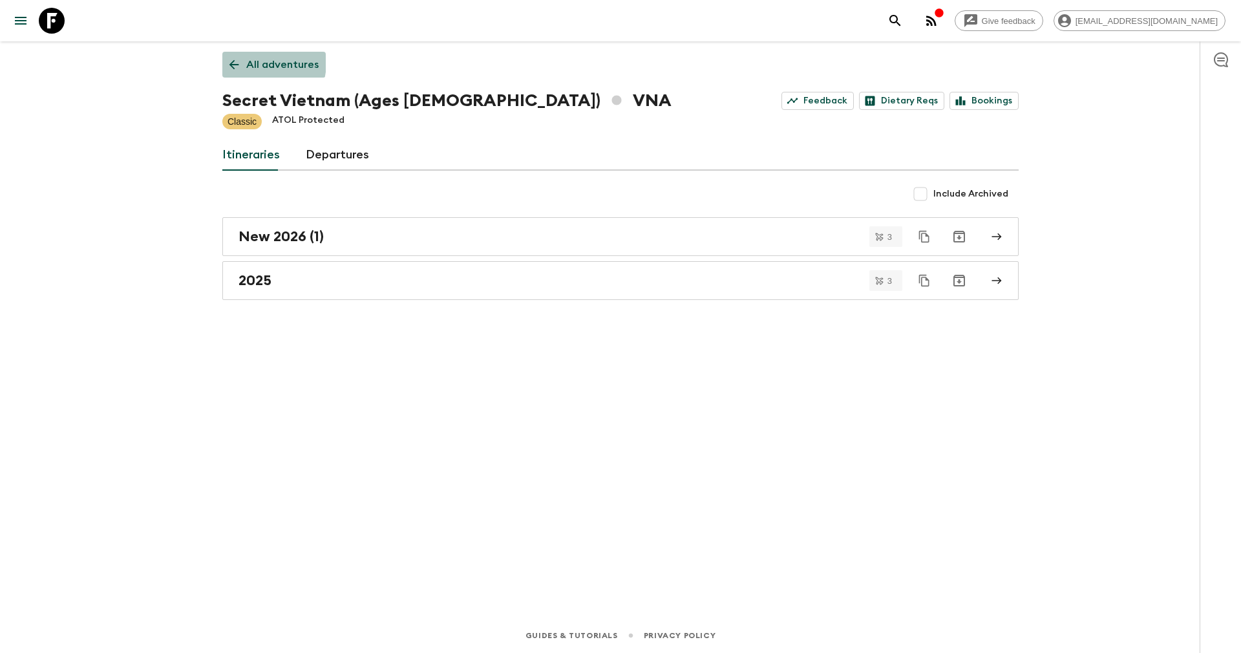
click at [252, 62] on p "All adventures" at bounding box center [282, 65] width 72 height 16
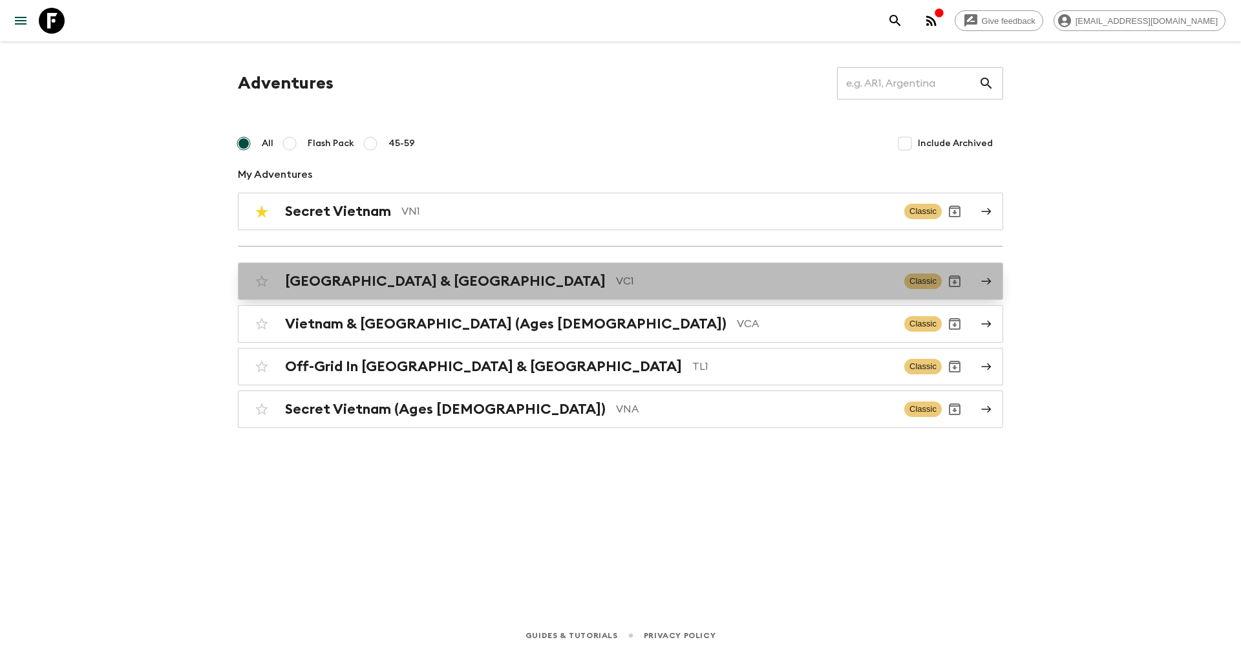
click at [305, 278] on h2 "[GEOGRAPHIC_DATA] & [GEOGRAPHIC_DATA]" at bounding box center [445, 281] width 321 height 17
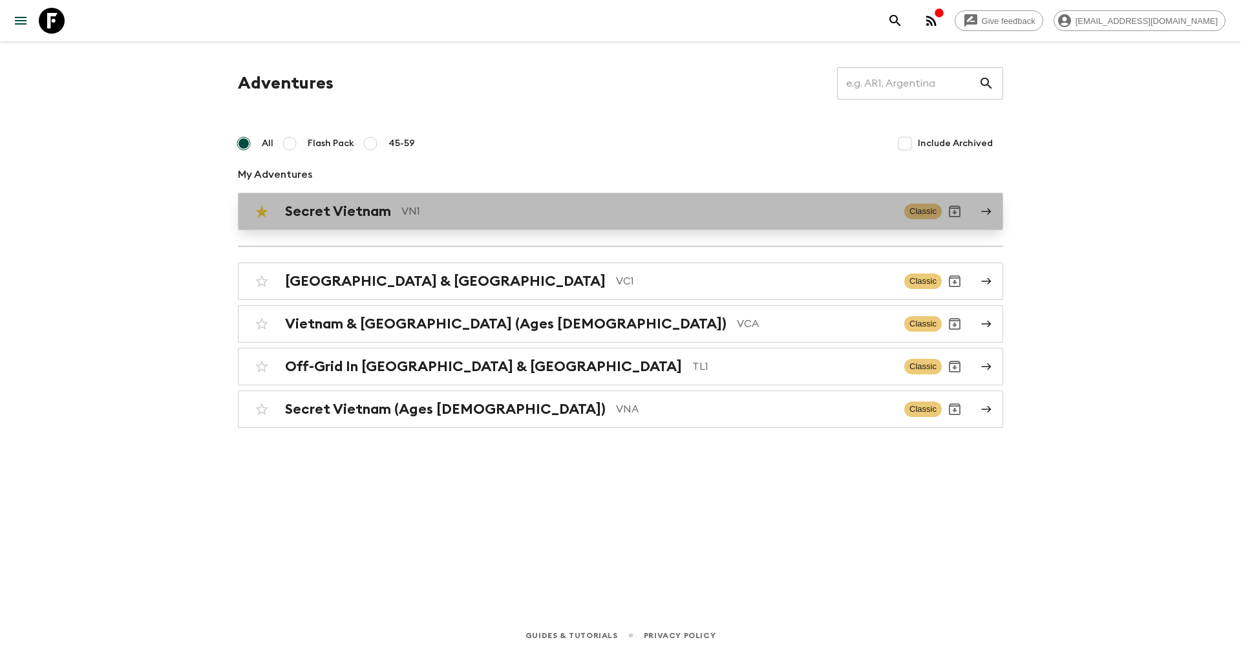
click at [336, 217] on h2 "Secret Vietnam" at bounding box center [338, 211] width 106 height 17
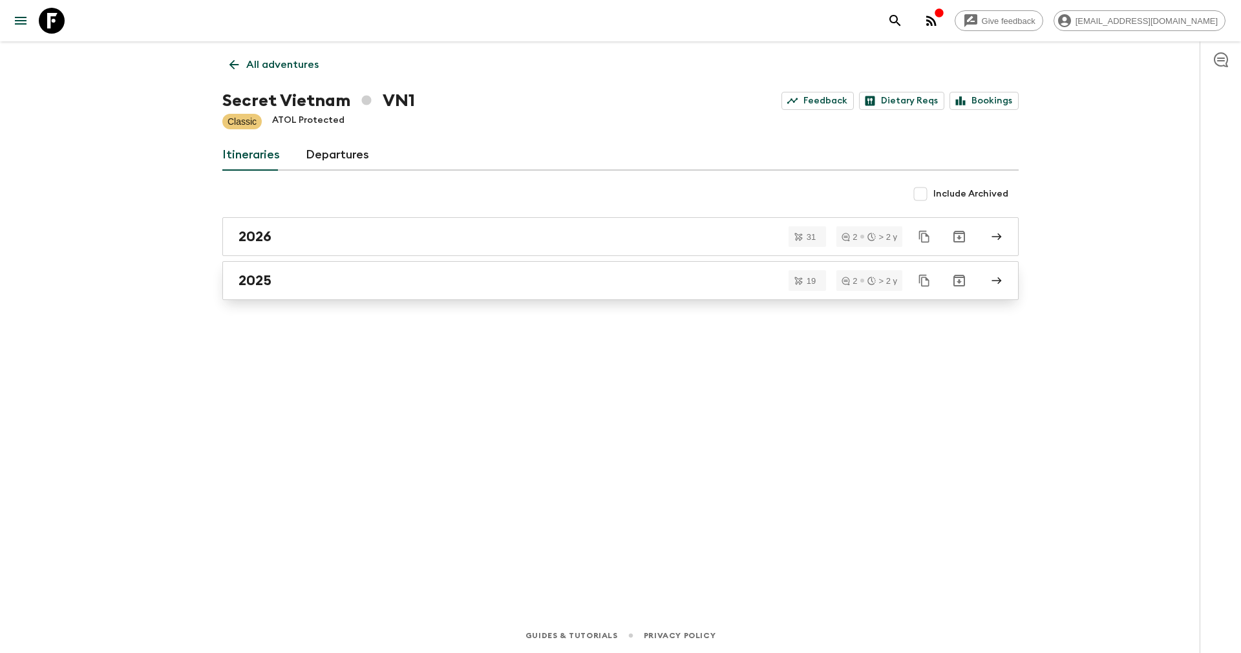
click at [348, 272] on div "2025" at bounding box center [609, 280] width 740 height 17
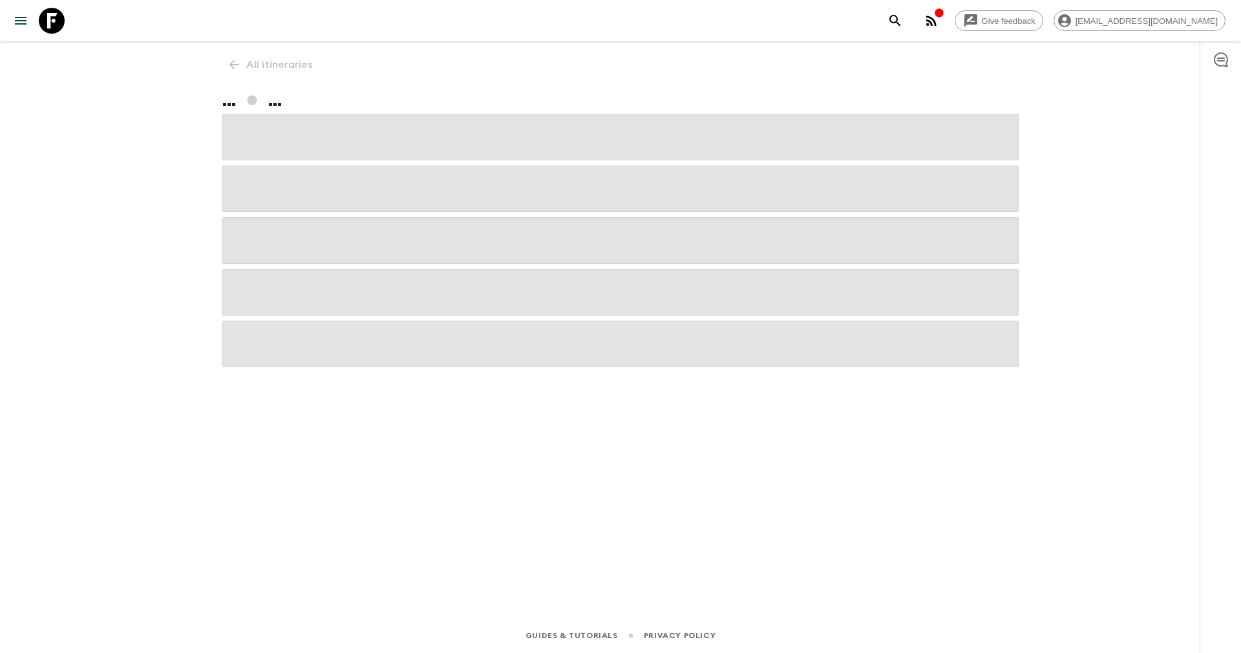
click at [348, 272] on span at bounding box center [620, 292] width 796 height 47
